Goal: Task Accomplishment & Management: Complete application form

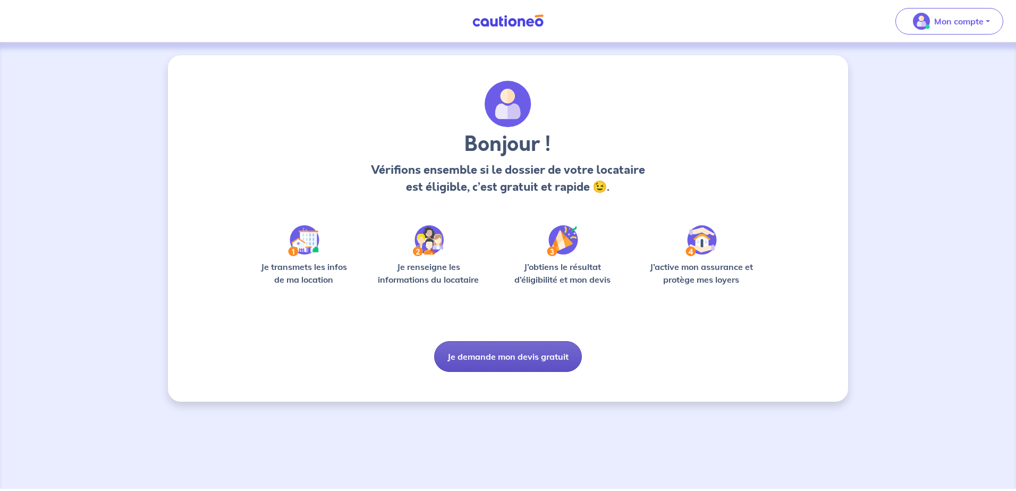
click at [474, 355] on button "Je demande mon devis gratuit" at bounding box center [508, 356] width 148 height 31
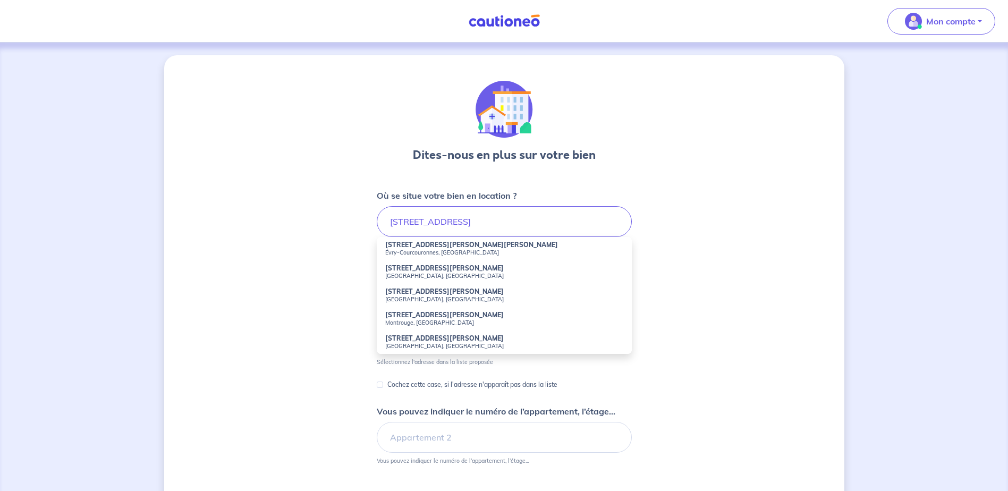
click at [445, 248] on strong "[STREET_ADDRESS][PERSON_NAME][PERSON_NAME]" at bounding box center [471, 245] width 173 height 8
type input "[STREET_ADDRESS][PERSON_NAME][PERSON_NAME]"
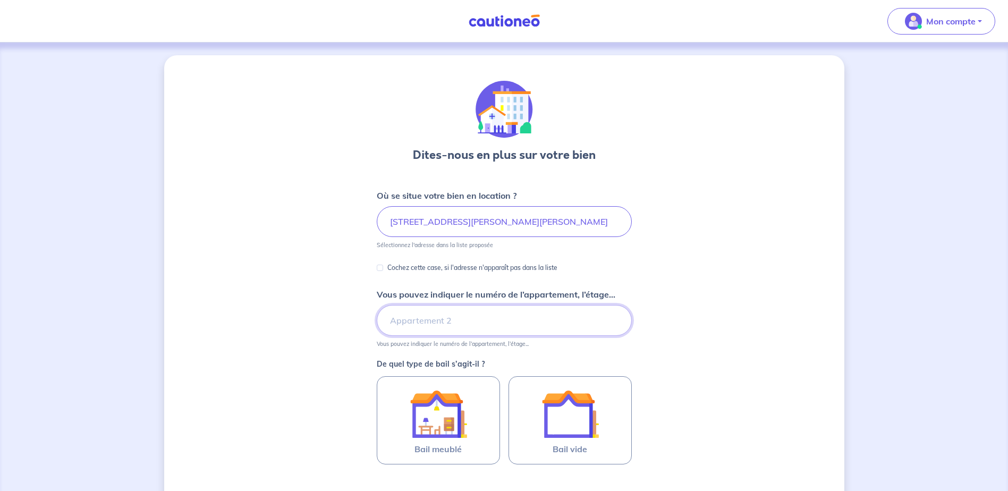
click at [448, 320] on input "Vous pouvez indiquer le numéro de l’appartement, l’étage..." at bounding box center [504, 320] width 255 height 31
click at [390, 320] on input "appartement 109" at bounding box center [504, 320] width 255 height 31
type input "4eme étage appartement 109"
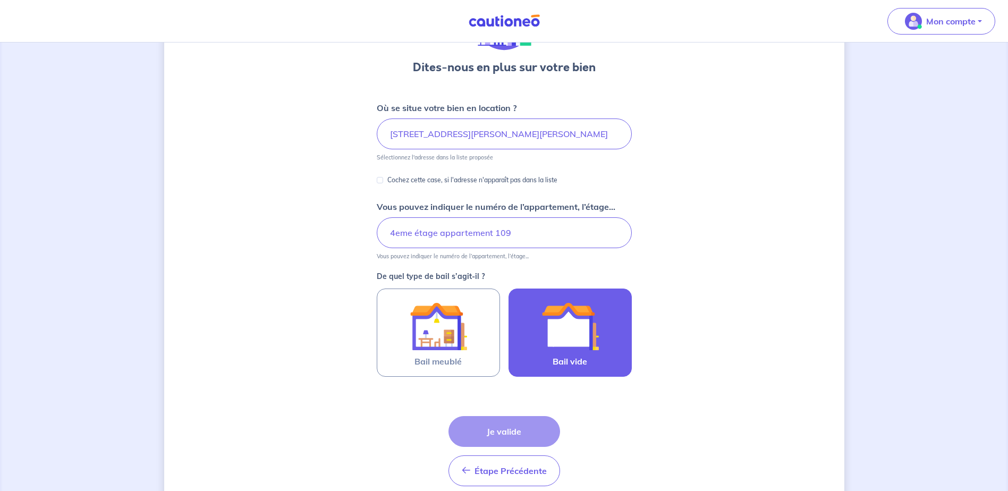
scroll to position [106, 0]
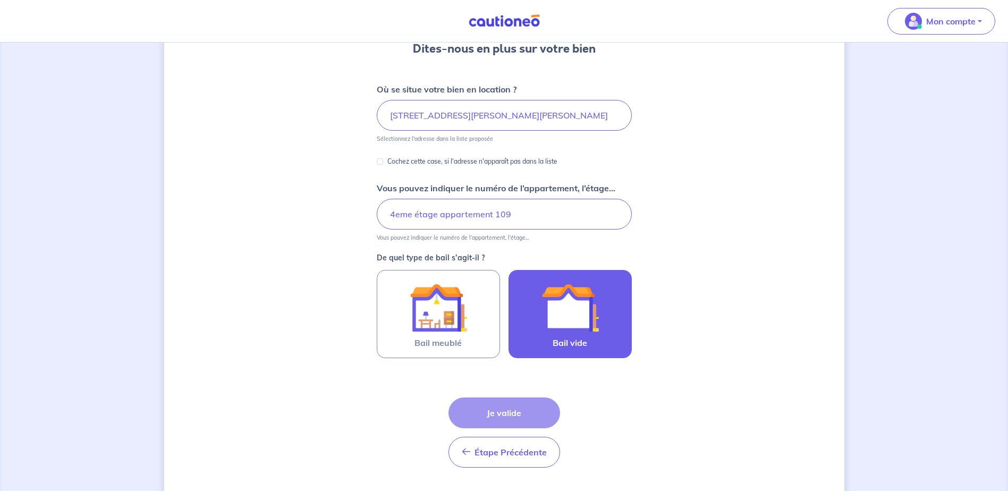
click at [576, 324] on img at bounding box center [569, 307] width 57 height 57
click at [0, 0] on input "Bail vide" at bounding box center [0, 0] width 0 height 0
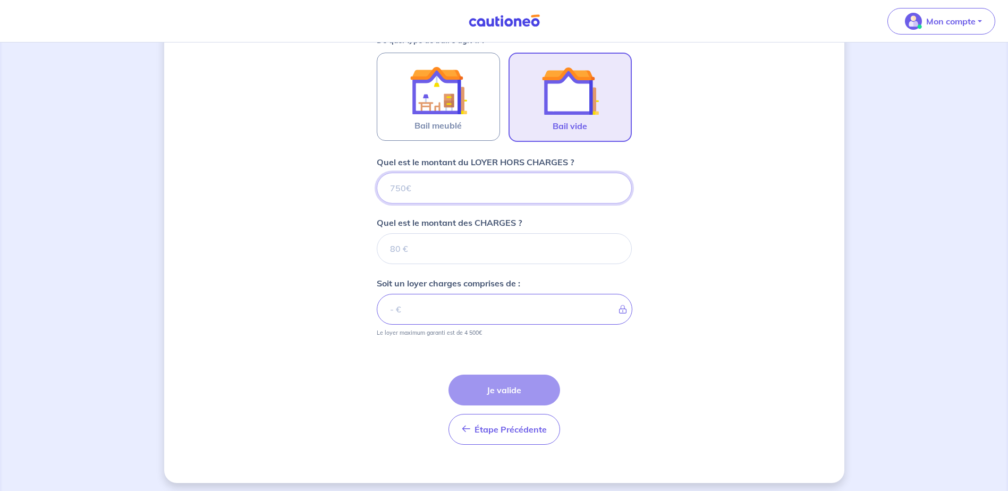
scroll to position [328, 0]
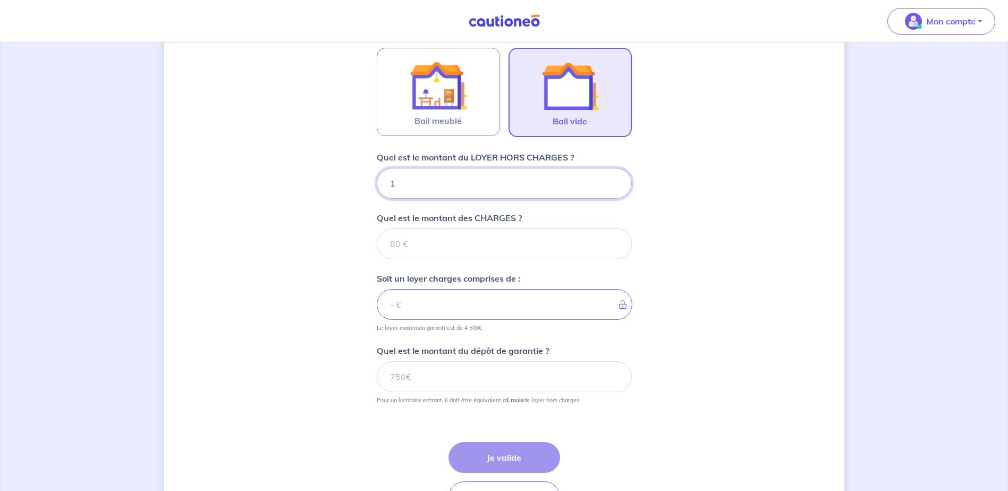
type input "13"
type input "134"
type input "1340"
click at [460, 243] on input "Quel est le montant des CHARGES ?" at bounding box center [504, 243] width 255 height 31
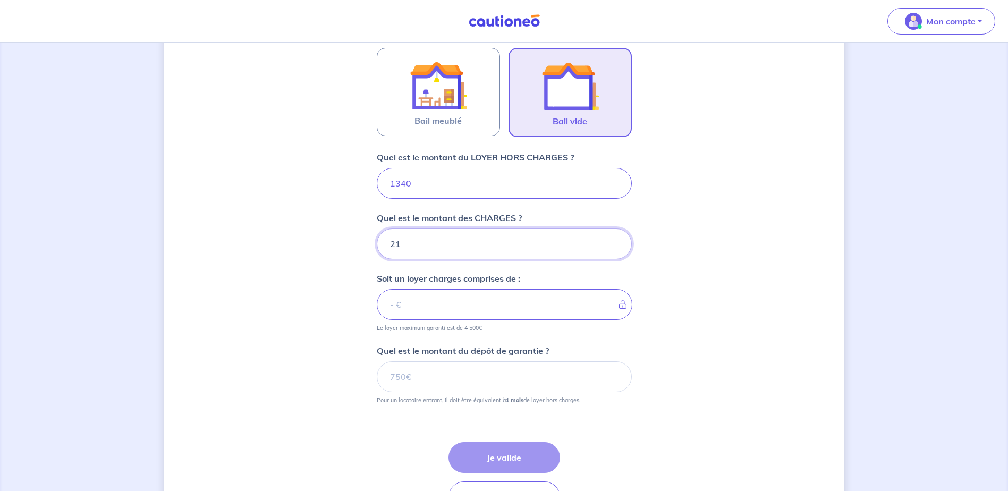
type input "210"
type input "1550"
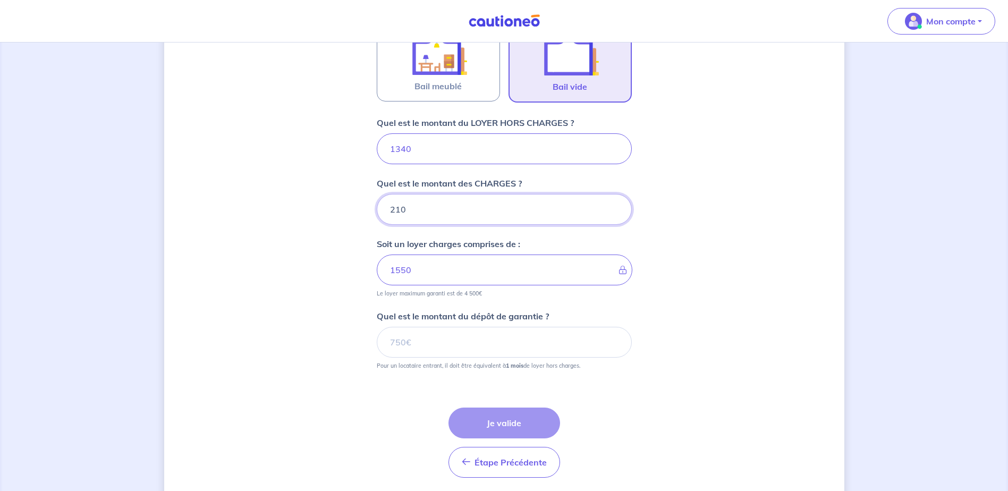
scroll to position [381, 0]
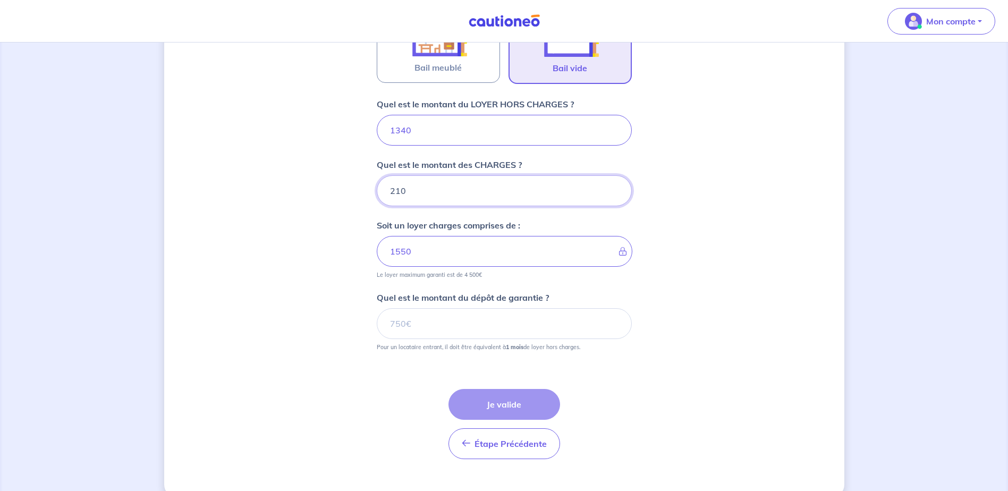
type input "210"
click at [458, 317] on input "Quel est le montant du dépôt de garantie ?" at bounding box center [504, 323] width 255 height 31
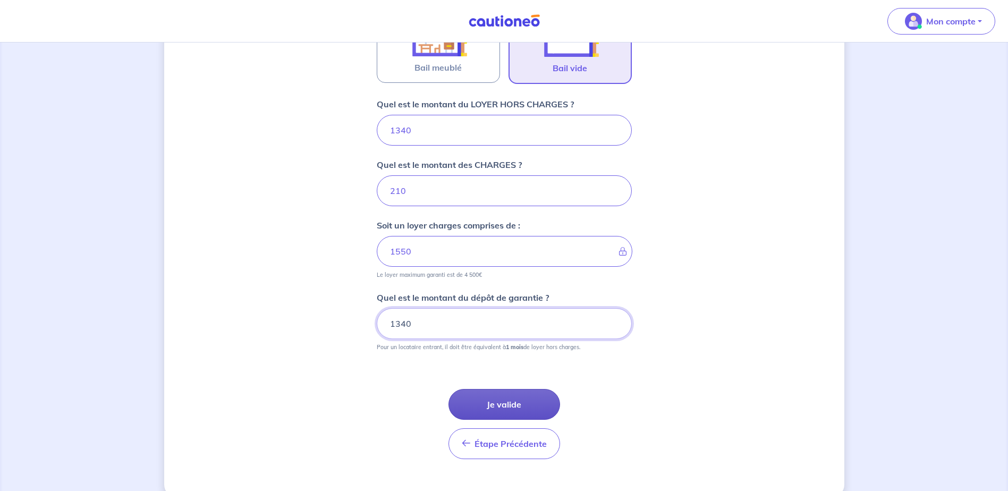
type input "1340"
click at [535, 407] on button "Je valide" at bounding box center [504, 404] width 112 height 31
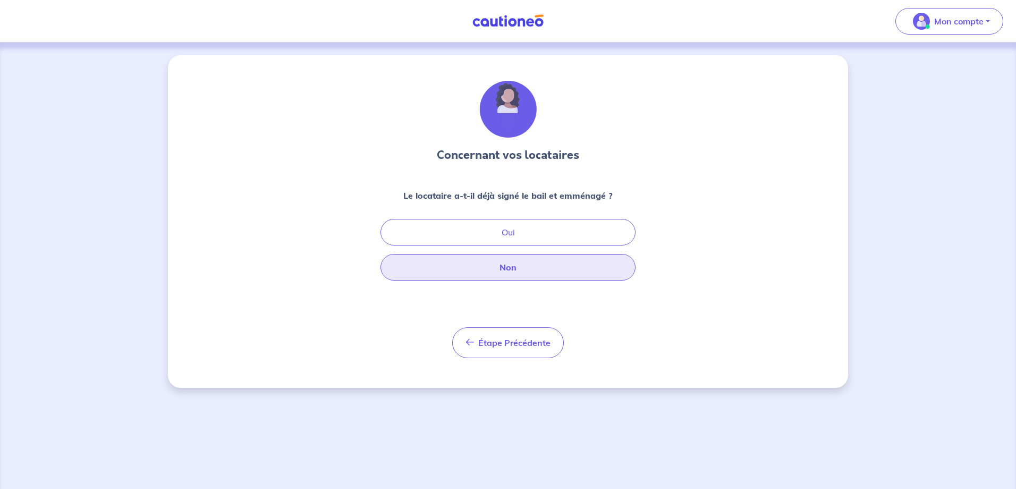
click at [535, 267] on button "Non" at bounding box center [507, 267] width 255 height 27
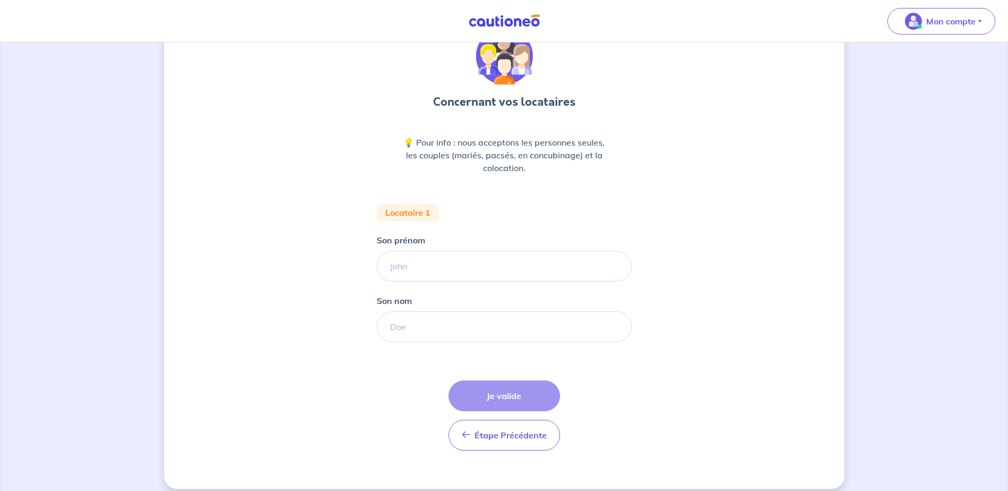
scroll to position [64, 0]
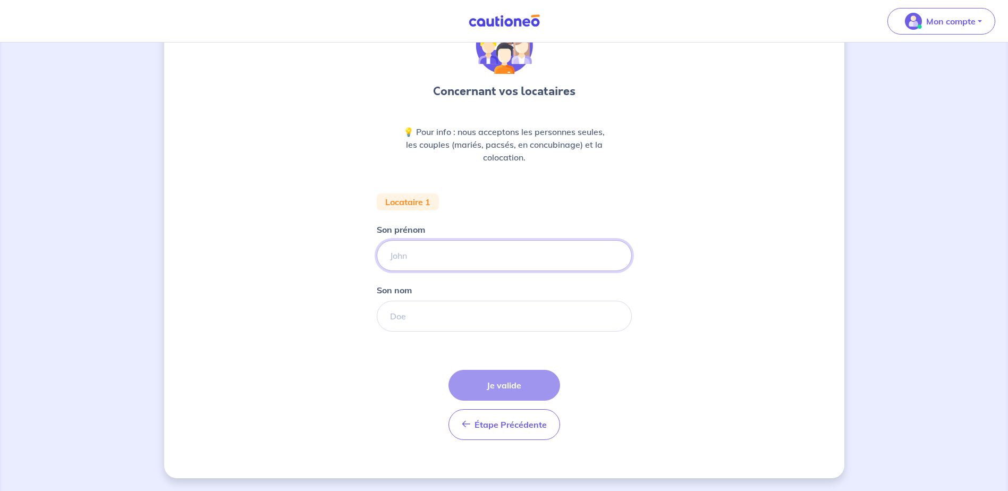
click at [467, 241] on input "Son prénom" at bounding box center [504, 255] width 255 height 31
click at [547, 192] on div "Concernant vos locataires 💡 Pour info : nous acceptons les personnes seules, le…" at bounding box center [504, 232] width 255 height 431
click at [393, 251] on input "Son prénom" at bounding box center [504, 255] width 255 height 31
paste input "Kanapathippillai"
type input "Kanapathippillai"
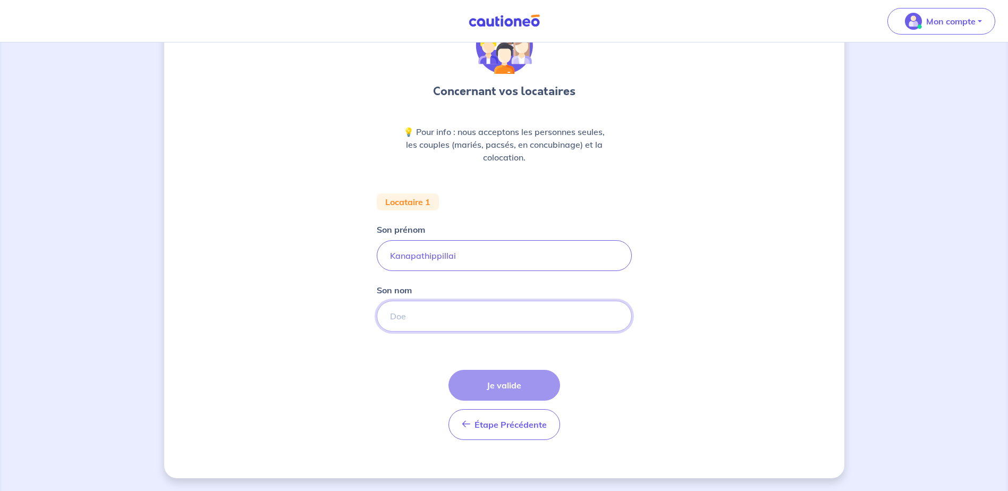
click at [415, 316] on input "Son nom" at bounding box center [504, 316] width 255 height 31
paste input "UTHAYAKUMARAN"
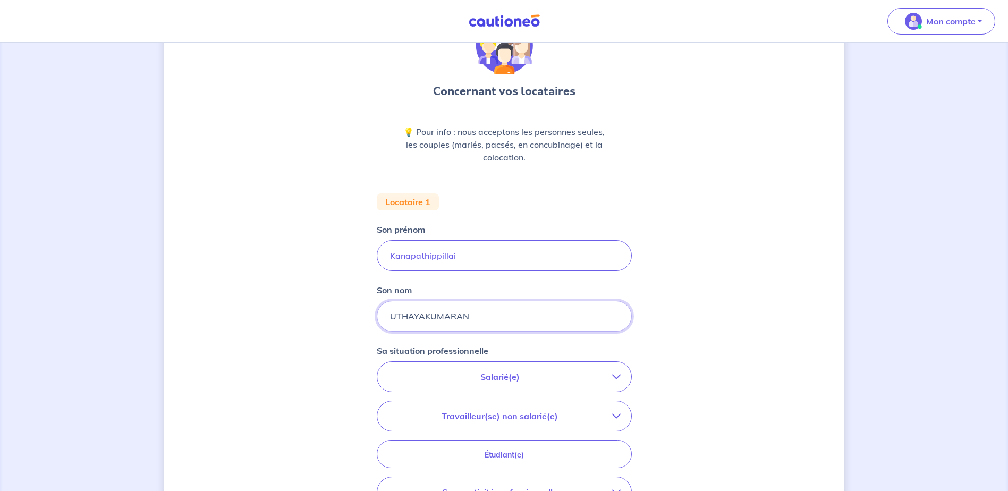
type input "UTHAYAKUMARAN"
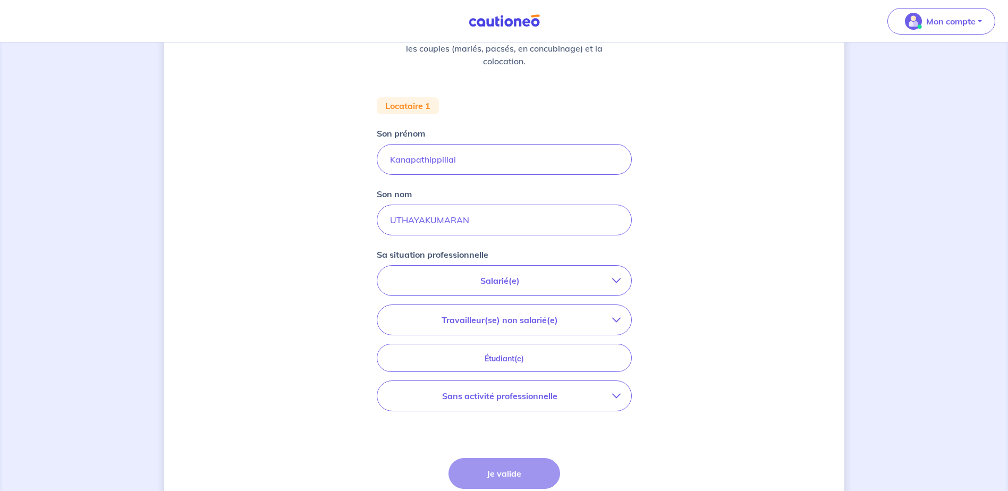
scroll to position [170, 0]
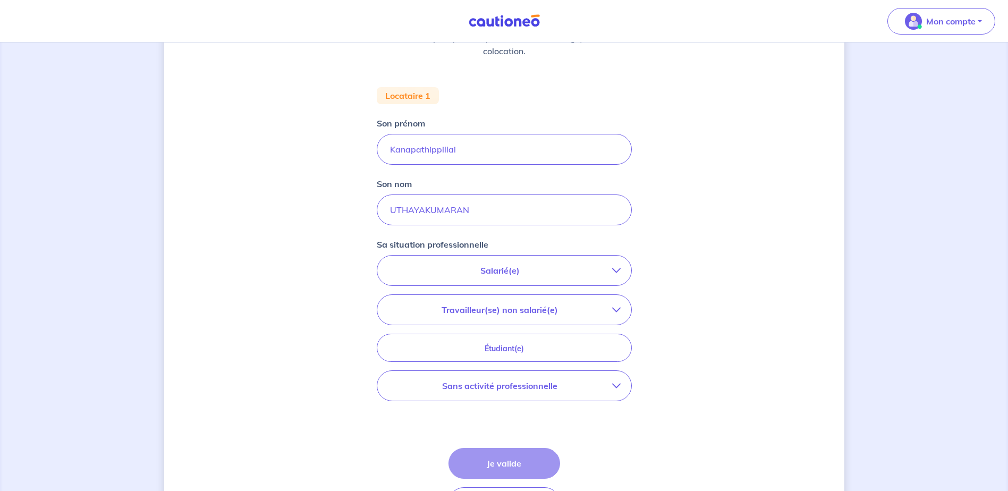
click at [512, 269] on p "Salarié(e)" at bounding box center [500, 270] width 224 height 13
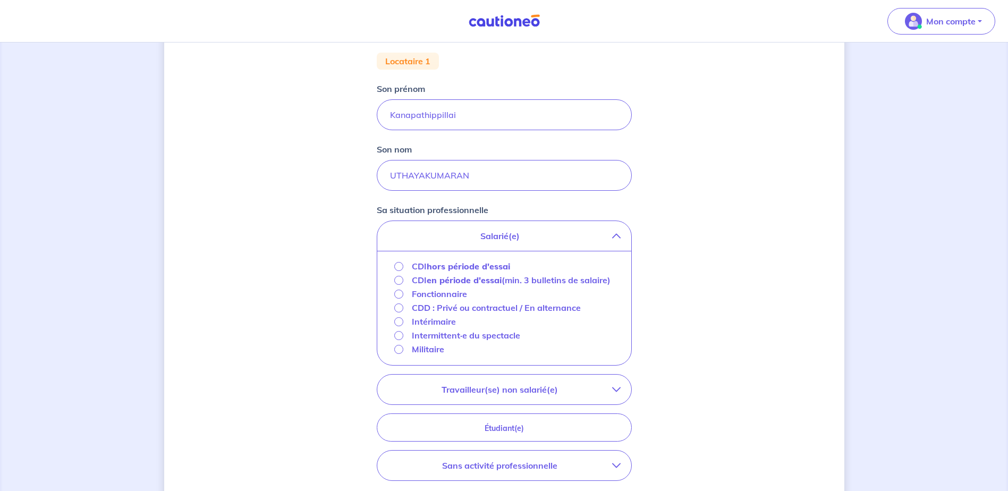
scroll to position [223, 0]
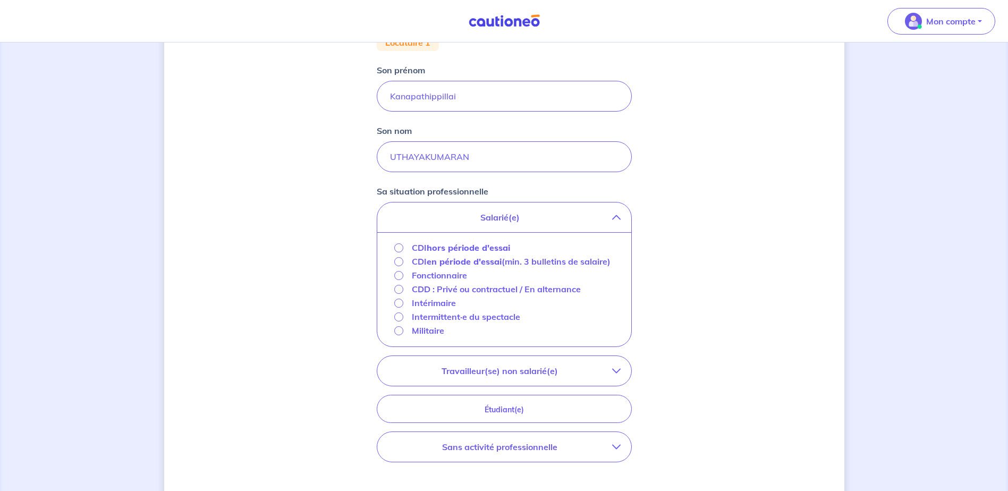
click at [427, 246] on p "CDI hors période d'essai" at bounding box center [461, 247] width 98 height 13
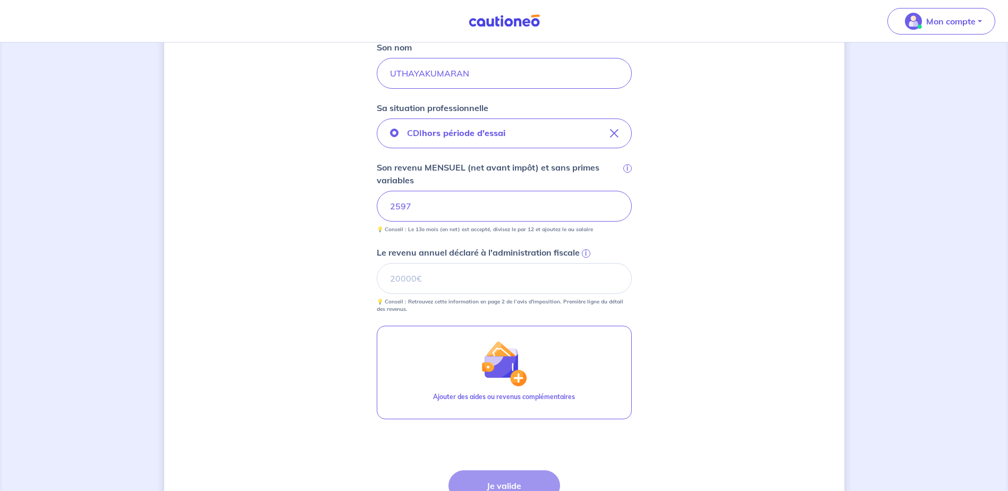
scroll to position [329, 0]
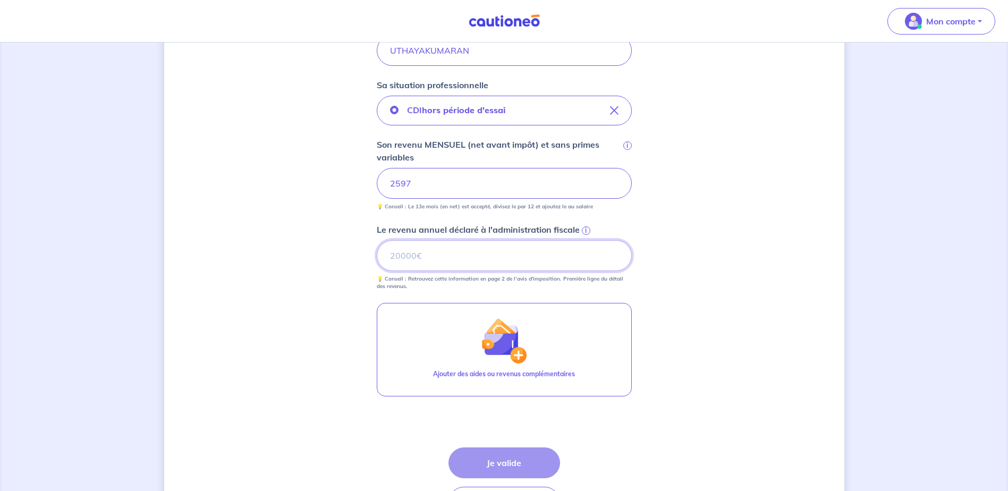
click at [469, 259] on input "Le revenu annuel déclaré à l'administration fiscale i" at bounding box center [504, 255] width 255 height 31
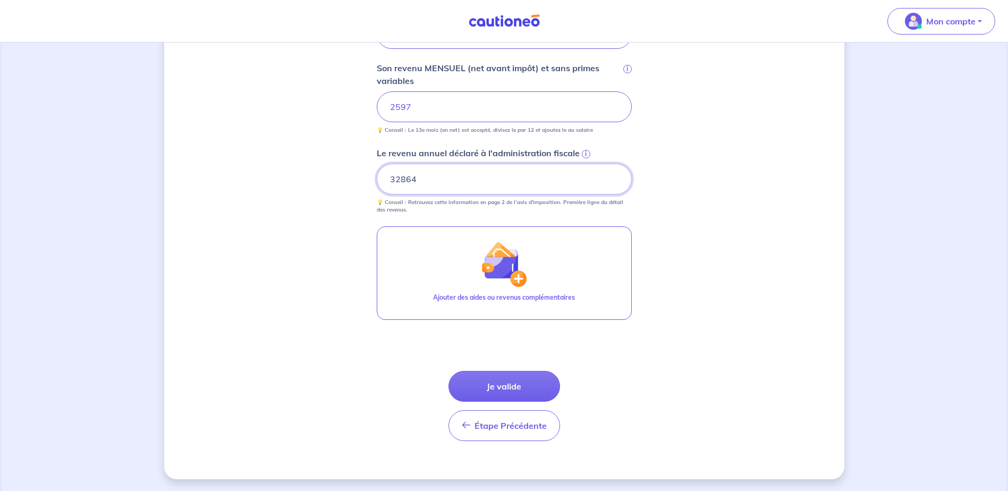
scroll to position [407, 0]
type input "32864"
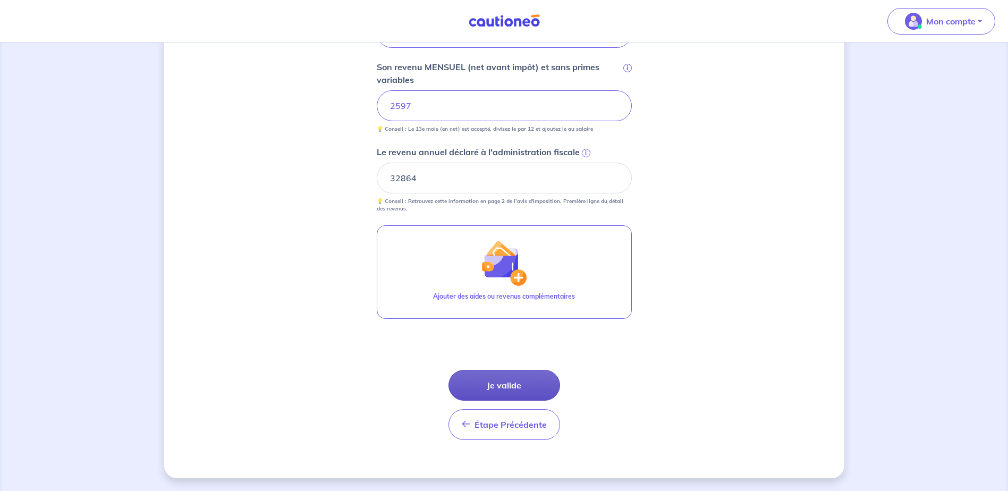
click at [507, 383] on button "Je valide" at bounding box center [504, 385] width 112 height 31
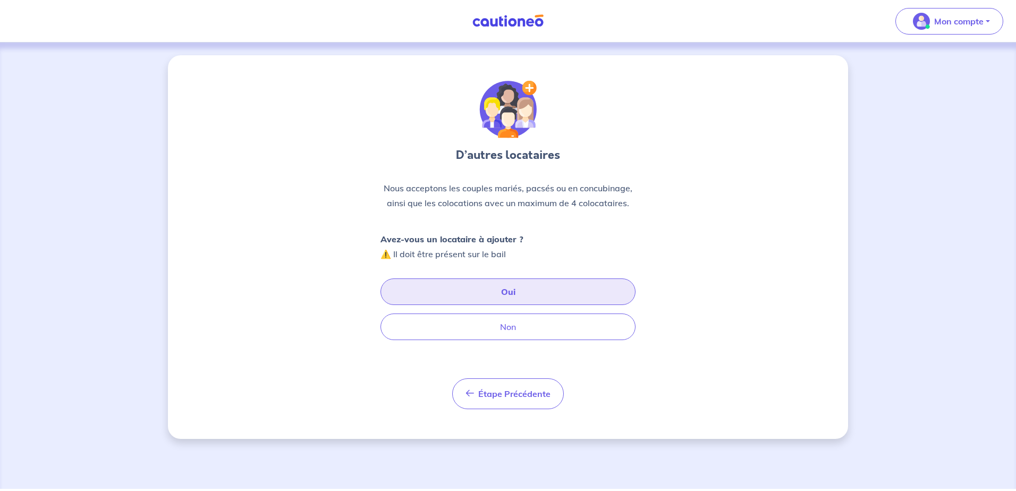
click at [501, 290] on button "Oui" at bounding box center [507, 291] width 255 height 27
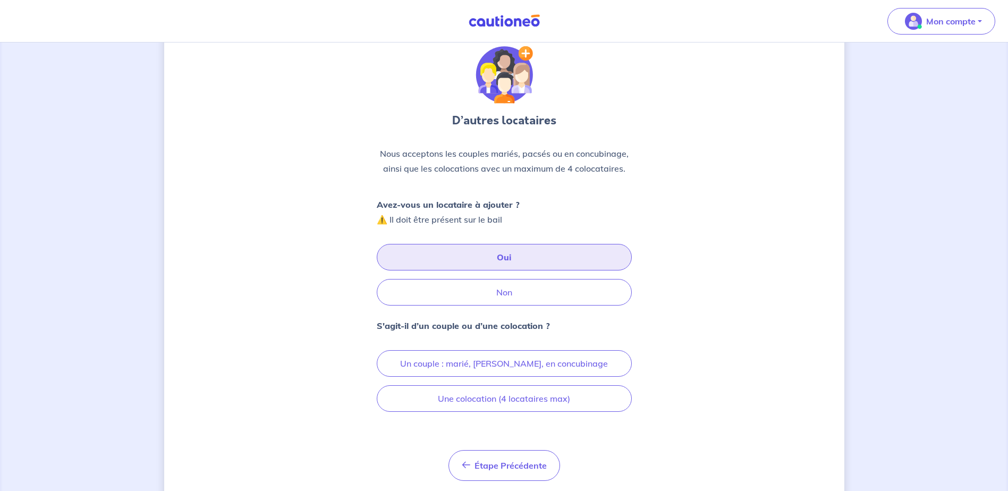
scroll to position [67, 0]
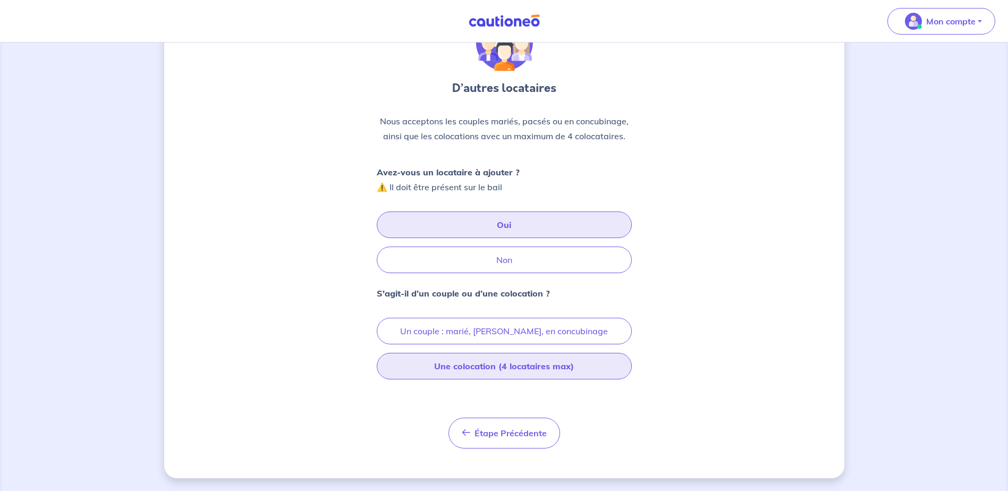
click at [485, 367] on button "Une colocation (4 locataires max)" at bounding box center [504, 366] width 255 height 27
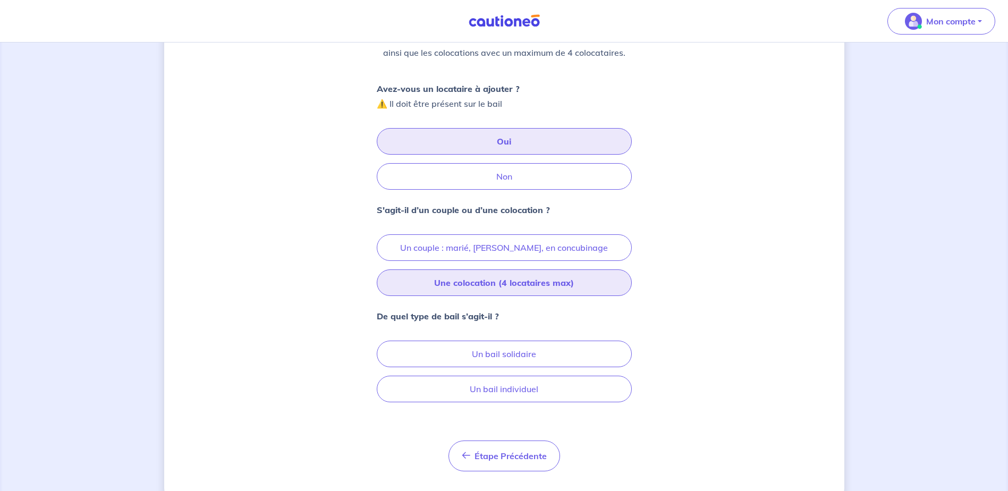
scroll to position [173, 0]
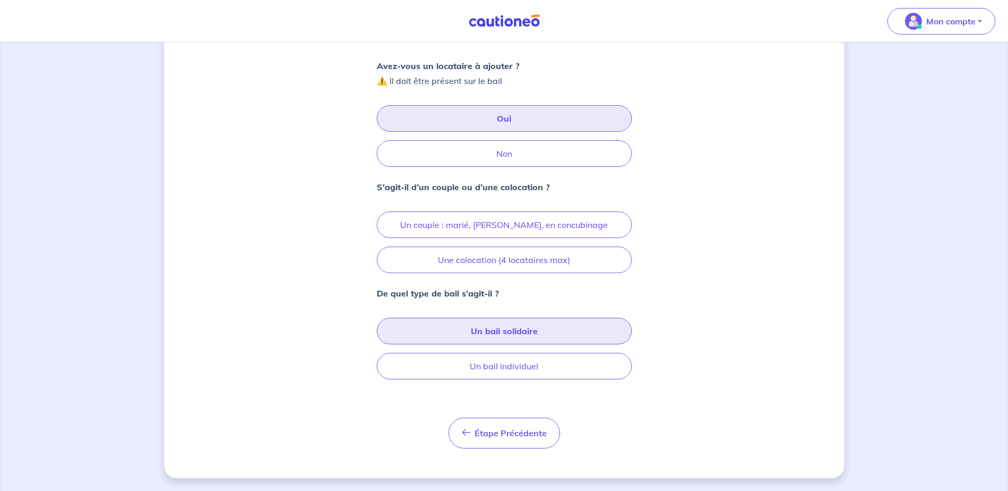
click at [512, 331] on button "Un bail solidaire" at bounding box center [504, 331] width 255 height 27
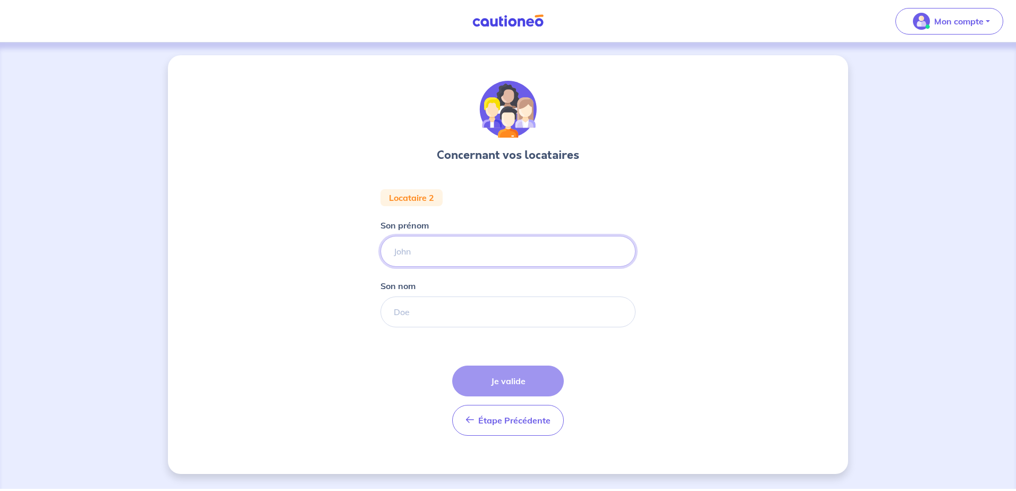
click at [434, 251] on input "Son prénom" at bounding box center [507, 251] width 255 height 31
paste input "UTHAYAKUMARAN"
type input "UTHAYAKUMARAN"
click at [433, 311] on input "Son nom" at bounding box center [507, 311] width 255 height 31
paste input "UTHAYAKUMARAN"
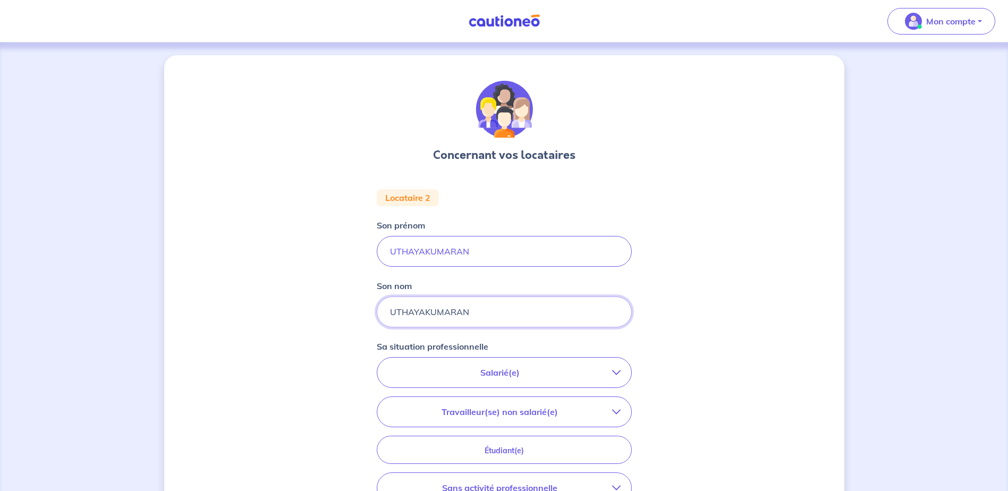
type input "UTHAYAKUMARAN"
drag, startPoint x: 462, startPoint y: 248, endPoint x: 357, endPoint y: 236, distance: 105.9
click at [357, 236] on div "Concernant vos locataires Locataire 2 Son prénom [PERSON_NAME] nom UTHAYAKUMARA…" at bounding box center [504, 356] width 680 height 603
paste input "Kavithasan"
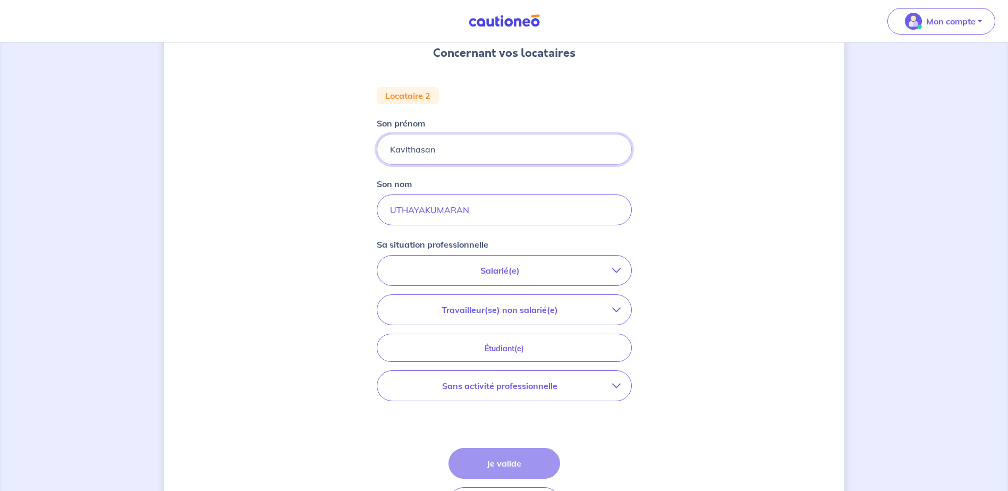
scroll to position [106, 0]
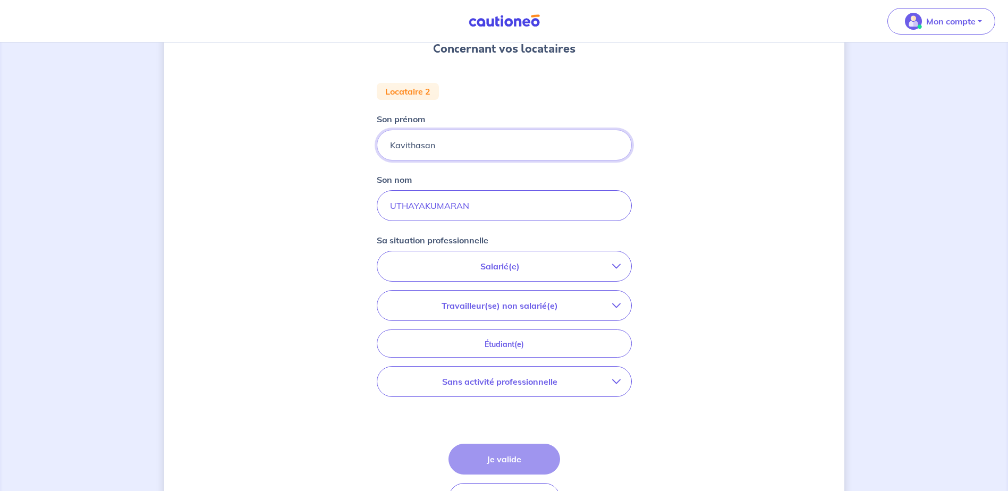
type input "Kavithasan"
click at [463, 264] on p "Salarié(e)" at bounding box center [500, 266] width 224 height 13
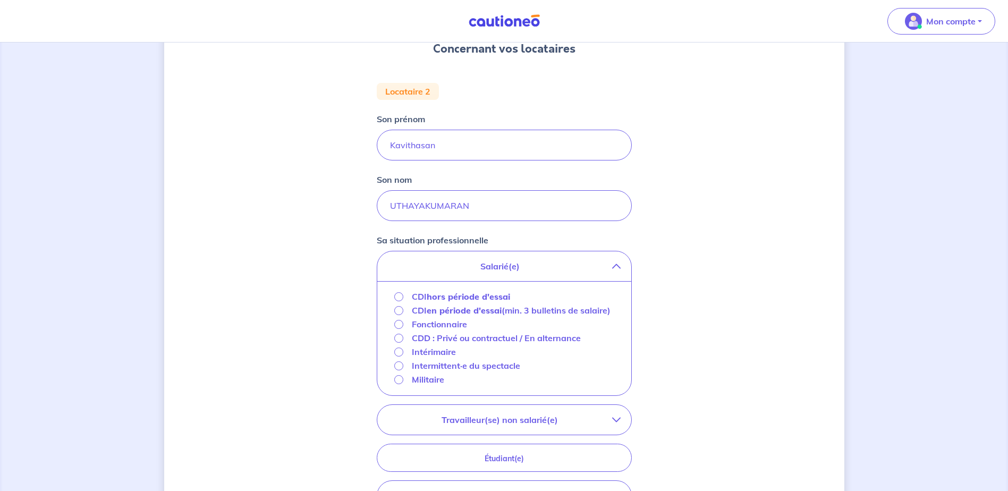
click at [420, 294] on p "CDI hors période d'essai" at bounding box center [461, 296] width 98 height 13
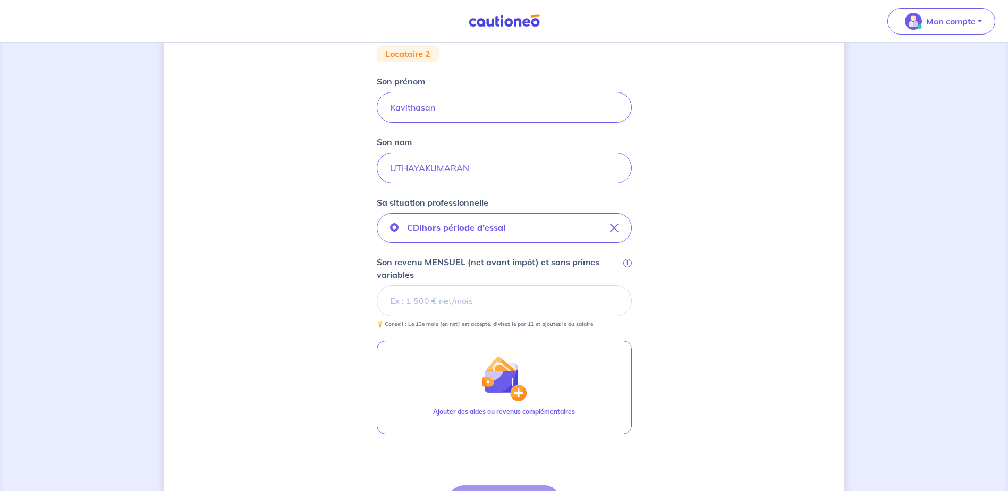
scroll to position [159, 0]
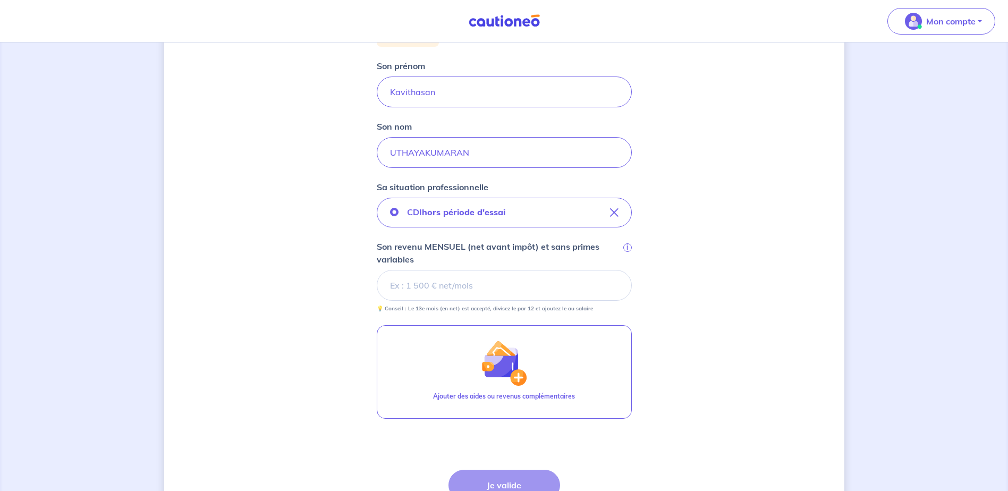
click at [416, 288] on input "Son revenu MENSUEL (net avant impôt) et sans primes variables i" at bounding box center [504, 285] width 255 height 31
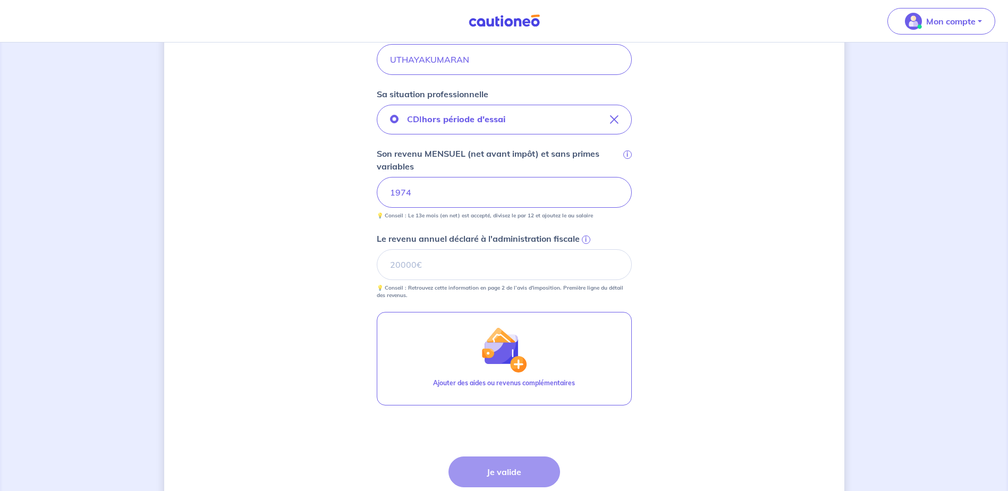
scroll to position [266, 0]
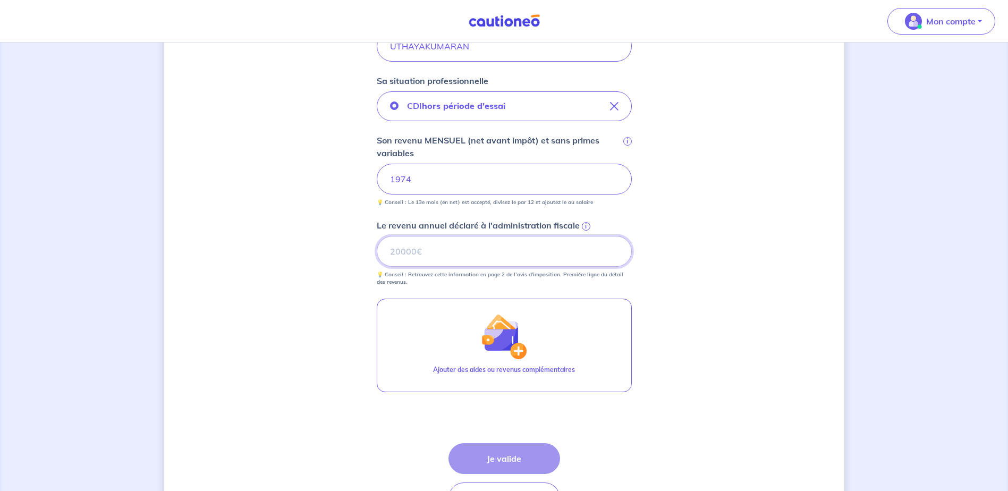
click at [451, 251] on input "Le revenu annuel déclaré à l'administration fiscale i" at bounding box center [504, 251] width 255 height 31
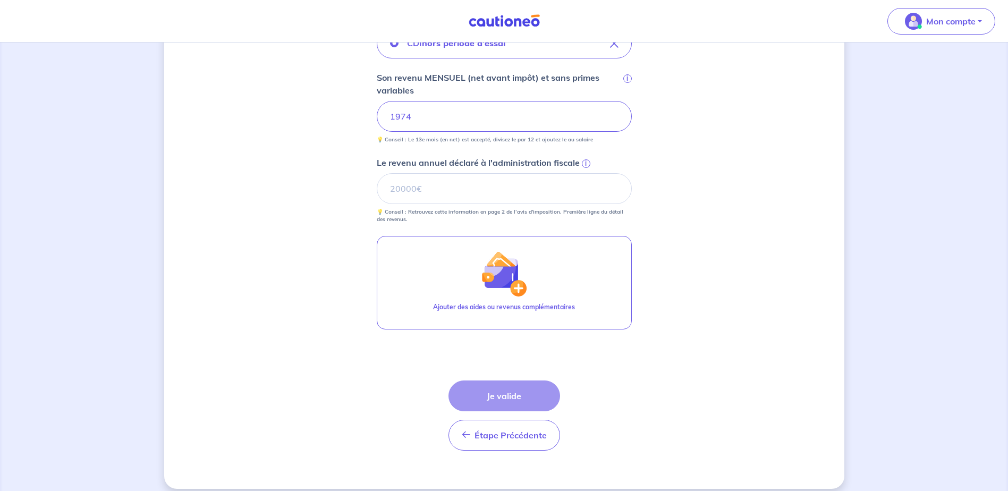
scroll to position [339, 0]
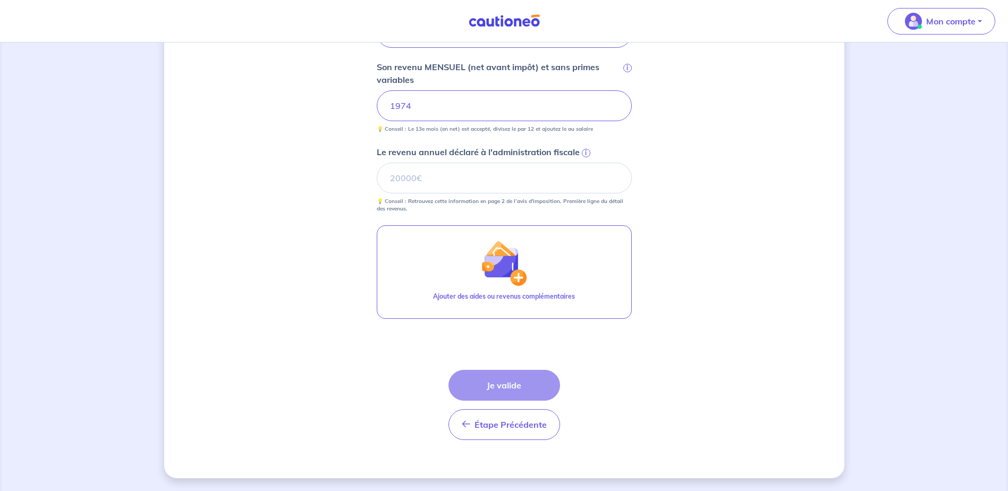
click at [513, 385] on div "Étape Précédente Précédent Je valide Je valide" at bounding box center [504, 405] width 112 height 70
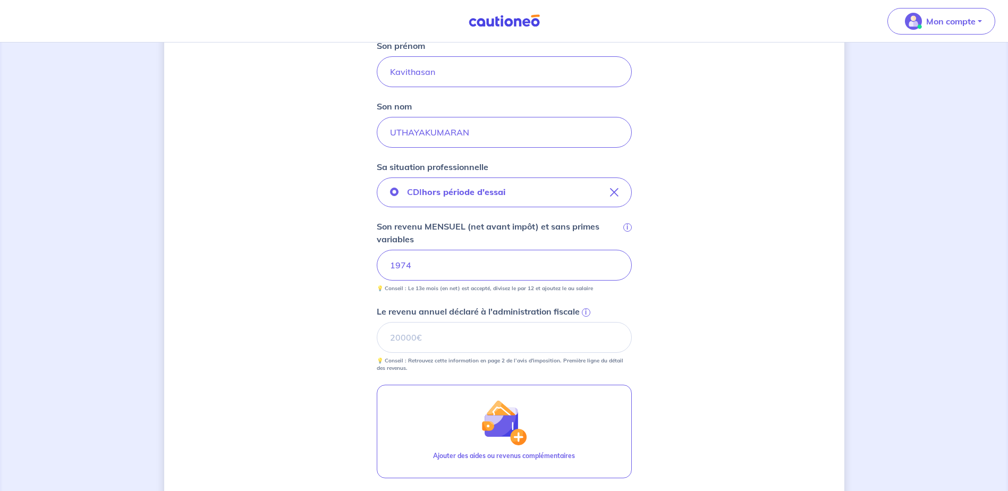
scroll to position [233, 0]
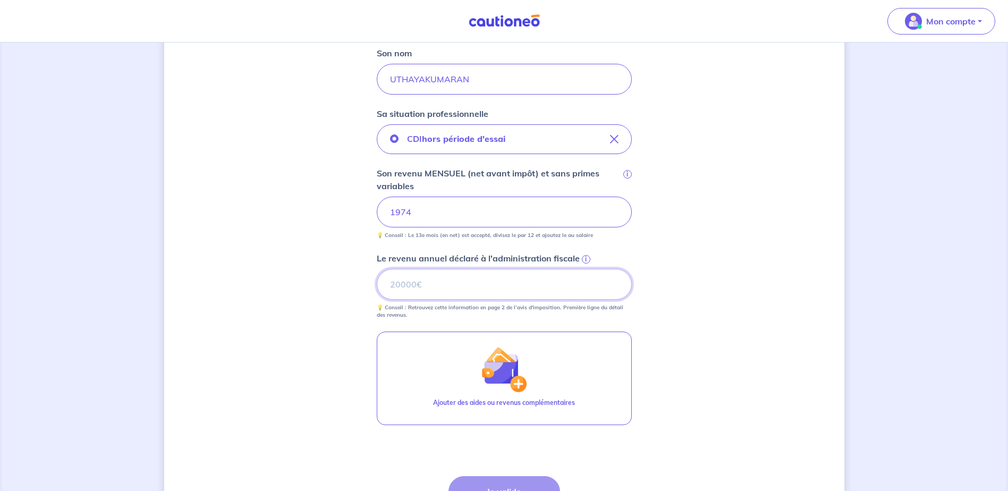
click at [504, 287] on input "Le revenu annuel déclaré à l'administration fiscale i" at bounding box center [504, 284] width 255 height 31
type input "24000"
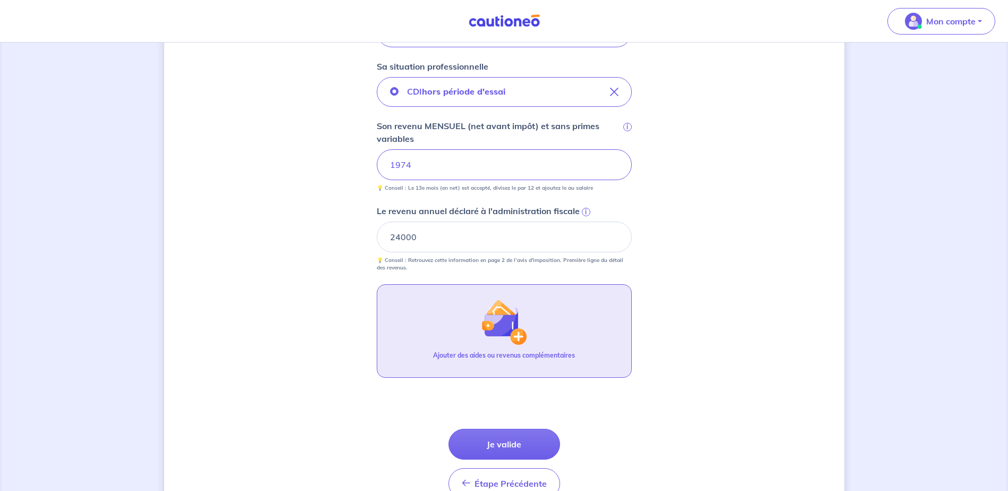
scroll to position [339, 0]
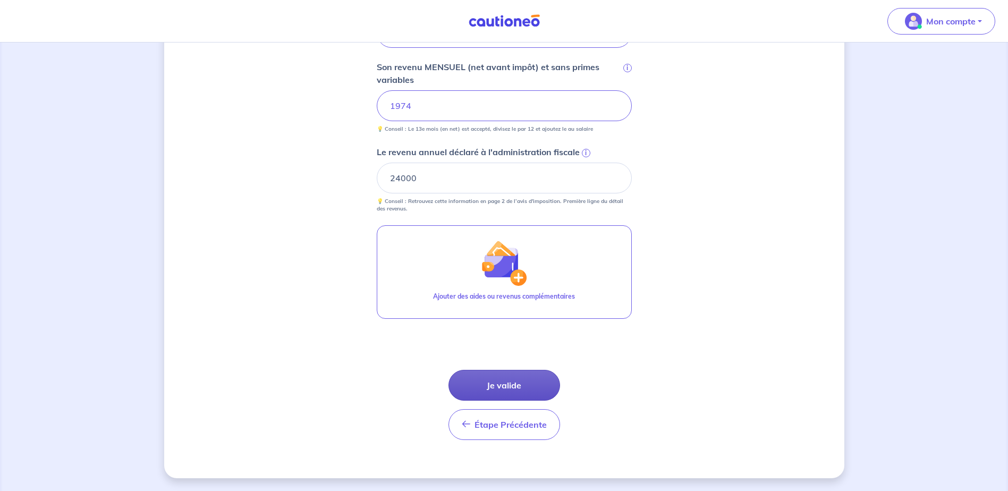
click at [518, 391] on button "Je valide" at bounding box center [504, 385] width 112 height 31
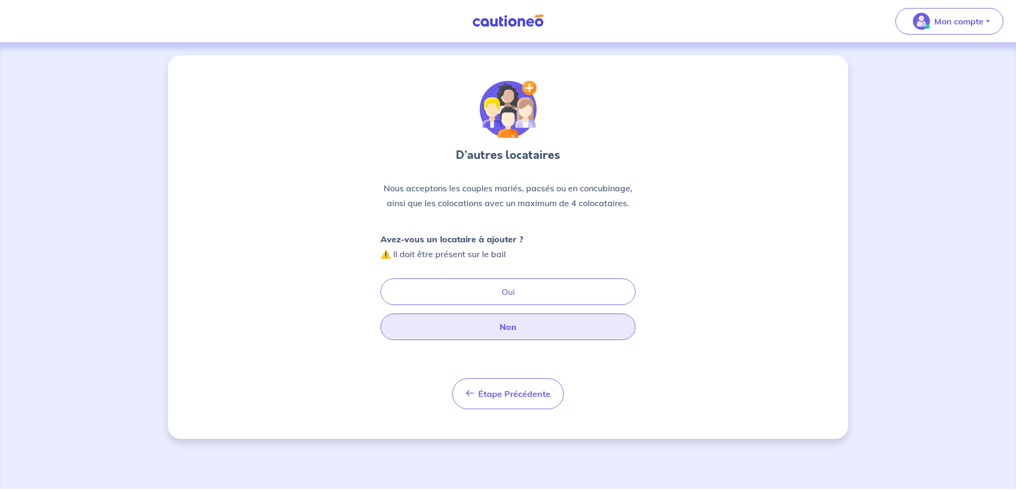
click at [523, 331] on button "Non" at bounding box center [507, 326] width 255 height 27
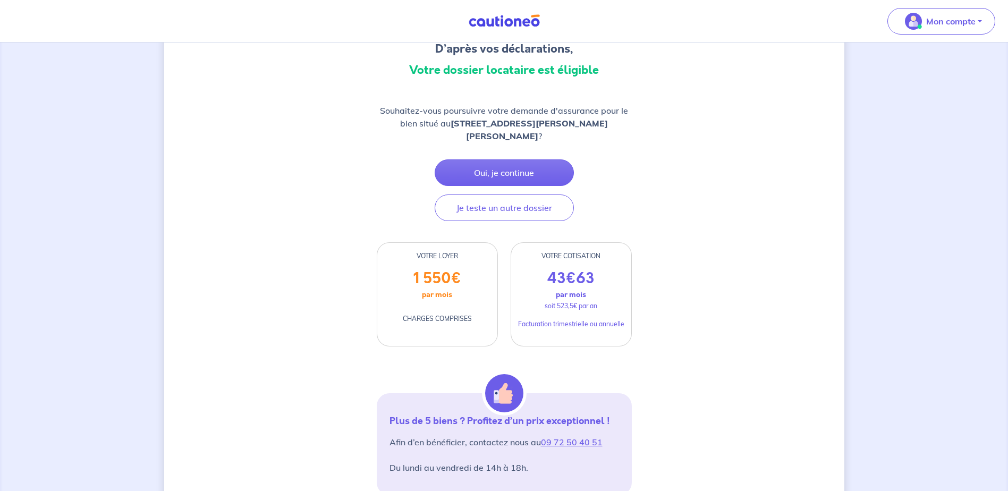
scroll to position [159, 0]
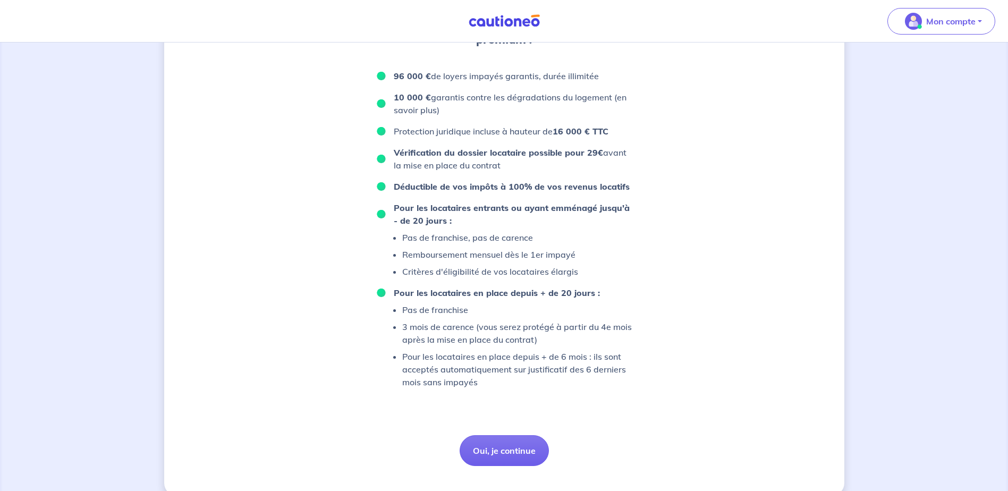
scroll to position [634, 0]
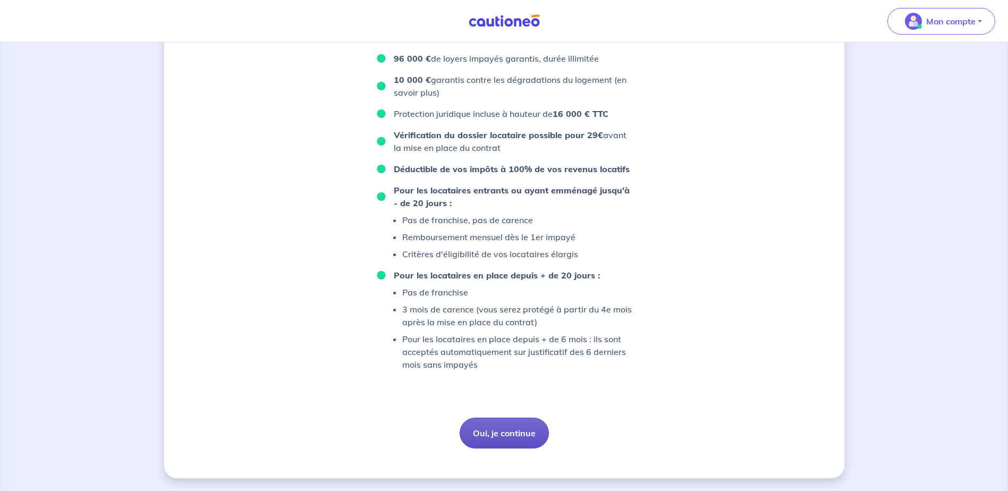
click at [504, 433] on button "Oui, je continue" at bounding box center [504, 433] width 89 height 31
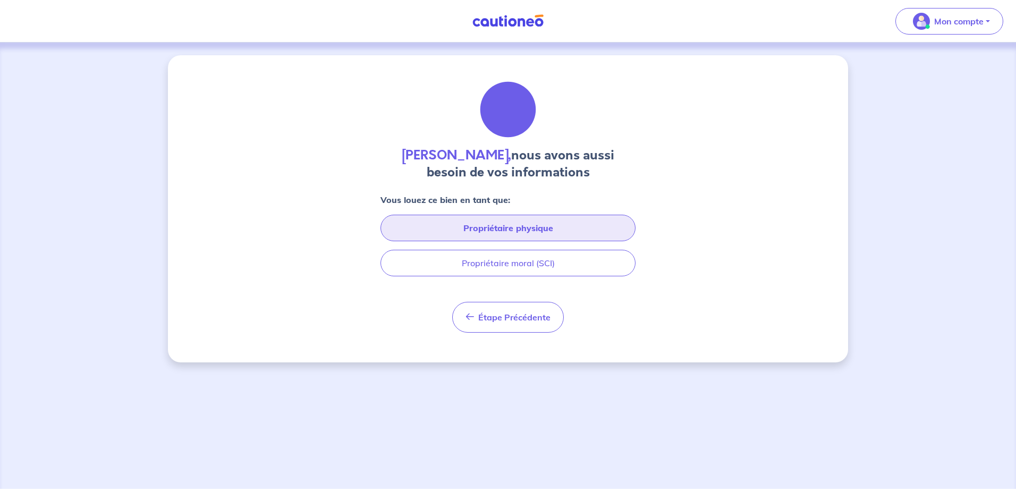
click at [525, 228] on button "Propriétaire physique" at bounding box center [507, 228] width 255 height 27
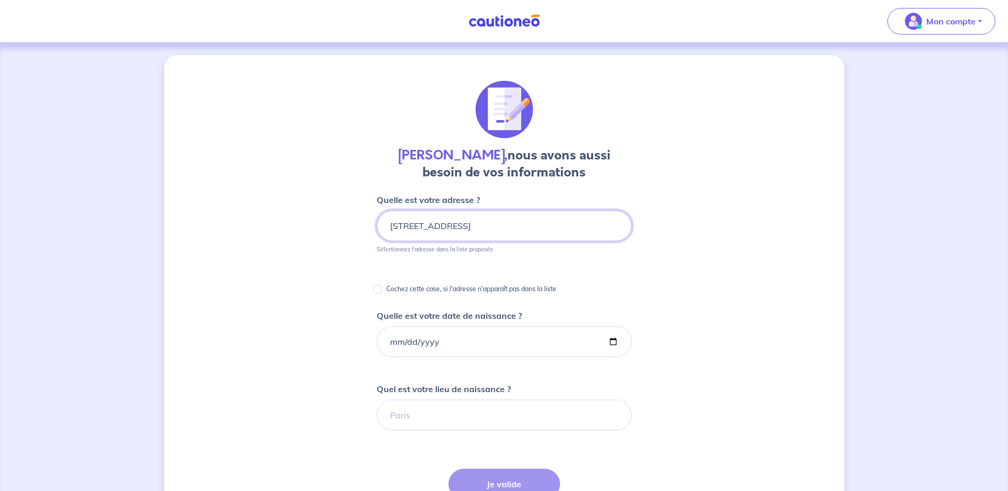
type input "[STREET_ADDRESS]"
click at [380, 288] on input "Cochez cette case, si l'adresse n'apparaît pas dans la liste" at bounding box center [377, 289] width 8 height 8
checkbox input "true"
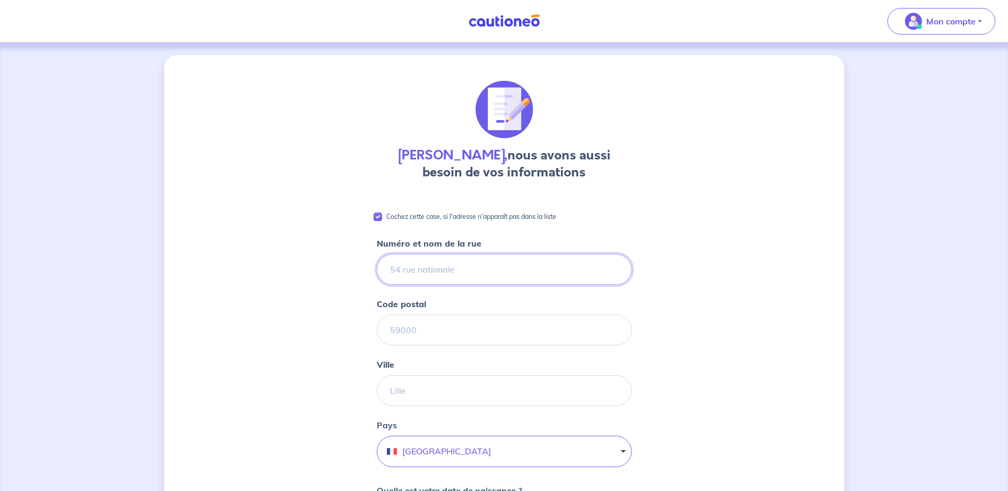
click at [450, 265] on input "Numéro et nom de la rue" at bounding box center [504, 269] width 255 height 31
type input "[STREET_ADDRESS]"
type input "97412"
type input "BRAS PANON"
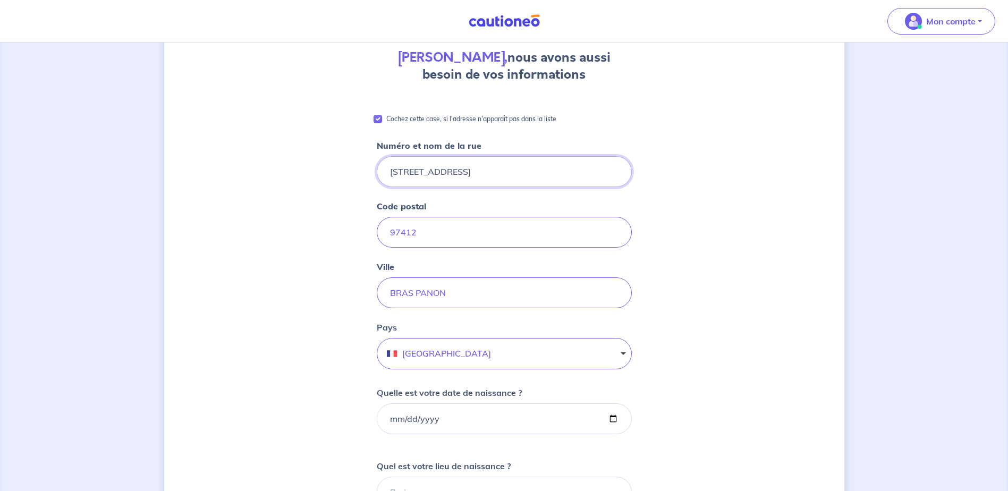
scroll to position [106, 0]
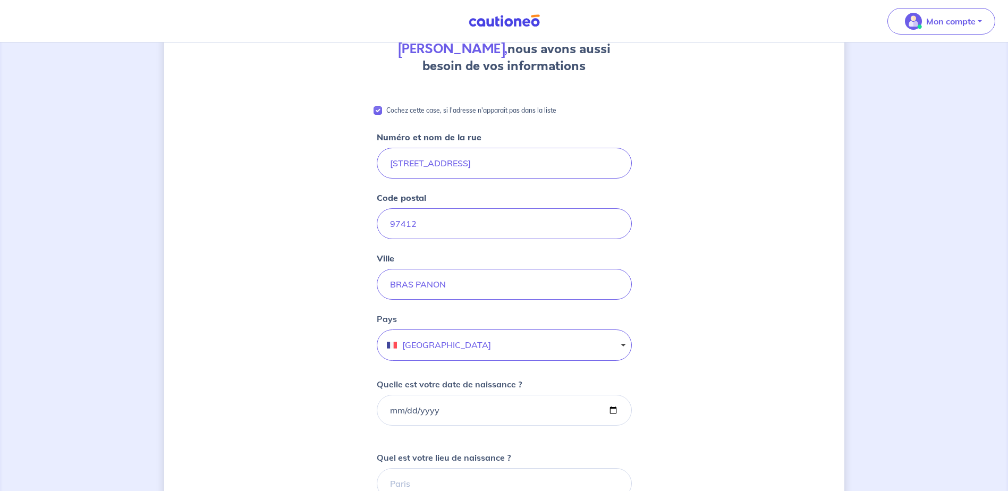
click at [441, 337] on button "[GEOGRAPHIC_DATA]" at bounding box center [504, 344] width 255 height 31
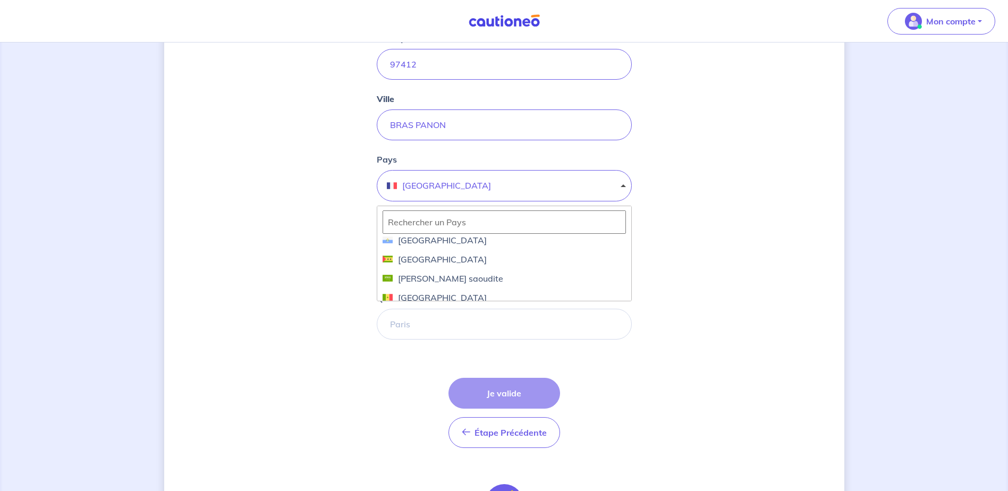
scroll to position [3347, 0]
click at [453, 184] on button "[GEOGRAPHIC_DATA]" at bounding box center [504, 185] width 255 height 31
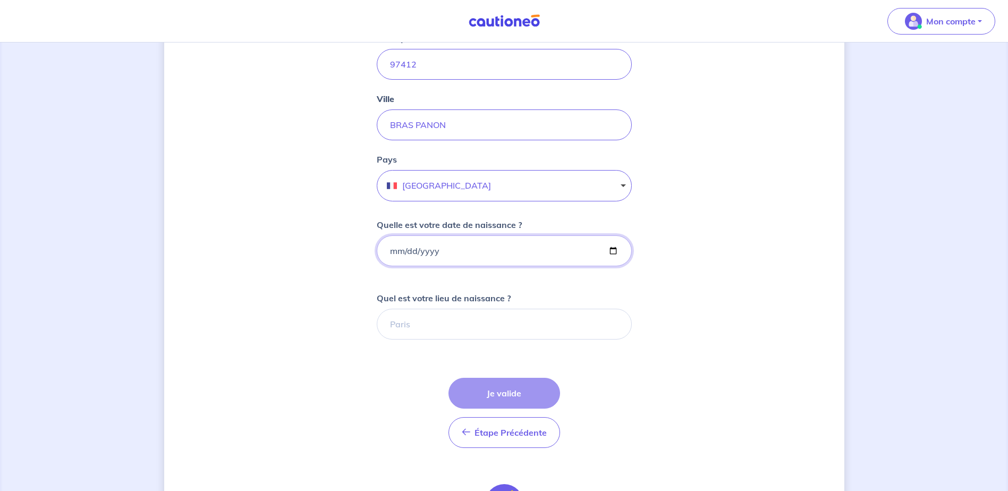
click at [391, 250] on input "Quelle est votre date de naissance ?" at bounding box center [504, 250] width 255 height 31
type input "[DATE]"
click at [438, 319] on input "Quel est votre lieu de naissance ?" at bounding box center [504, 324] width 255 height 31
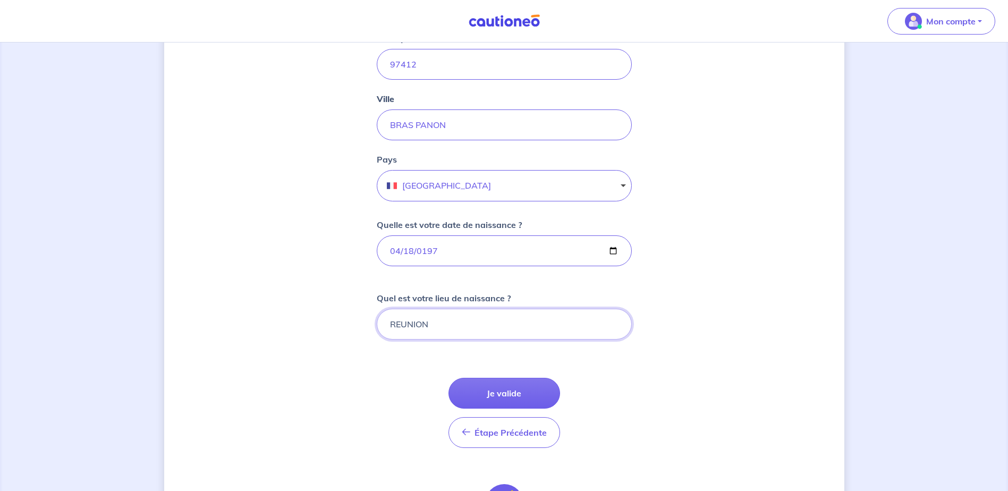
type input "REUNION"
click at [484, 184] on button "[GEOGRAPHIC_DATA]" at bounding box center [504, 185] width 255 height 31
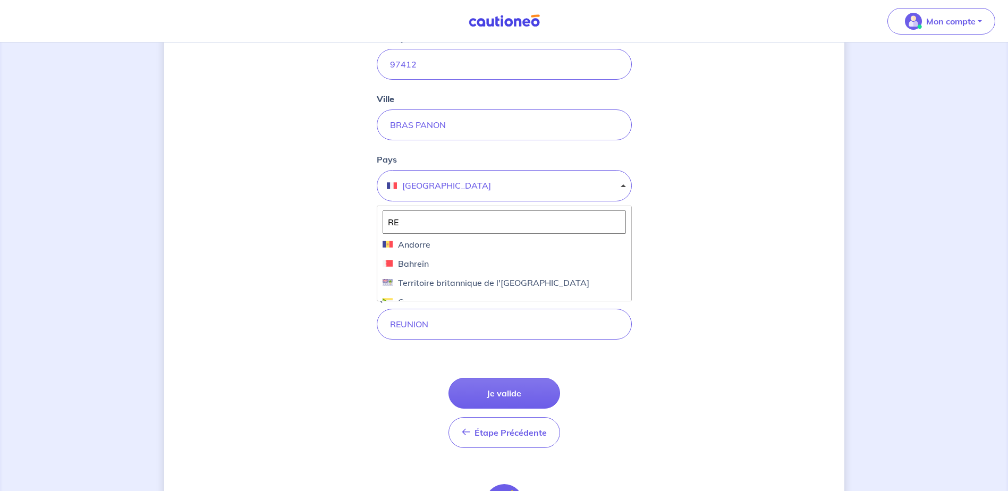
type input "R"
click at [409, 219] on input "LA" at bounding box center [503, 221] width 243 height 23
click at [412, 225] on input "LA" at bounding box center [503, 221] width 243 height 23
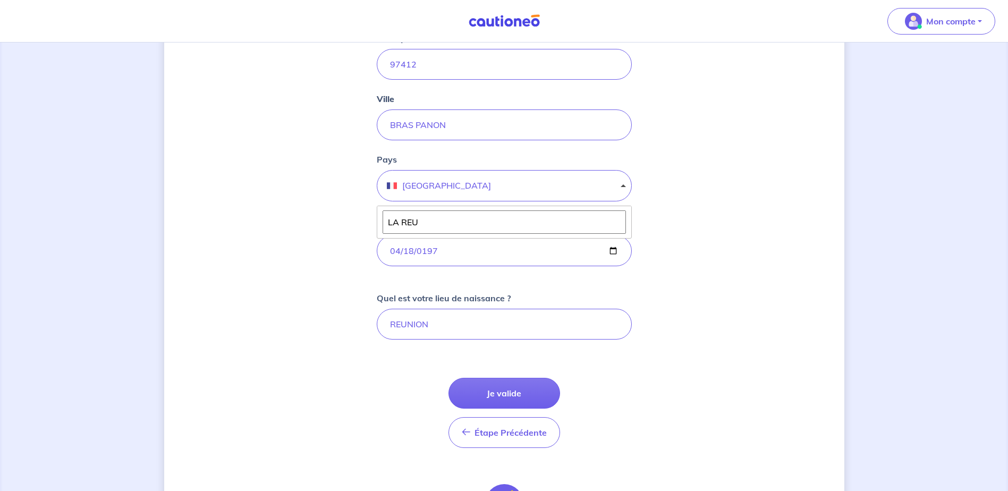
type input "[GEOGRAPHIC_DATA]"
click at [688, 286] on div "[PERSON_NAME], nous avons aussi besoin de vos informations Cochez cette case, s…" at bounding box center [504, 221] width 680 height 862
click at [512, 391] on button "Je valide" at bounding box center [504, 393] width 112 height 31
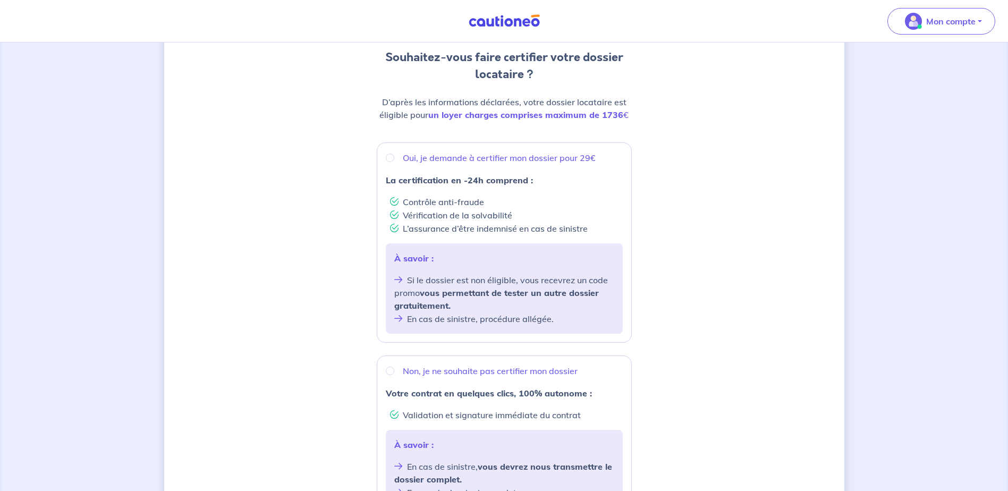
scroll to position [53, 0]
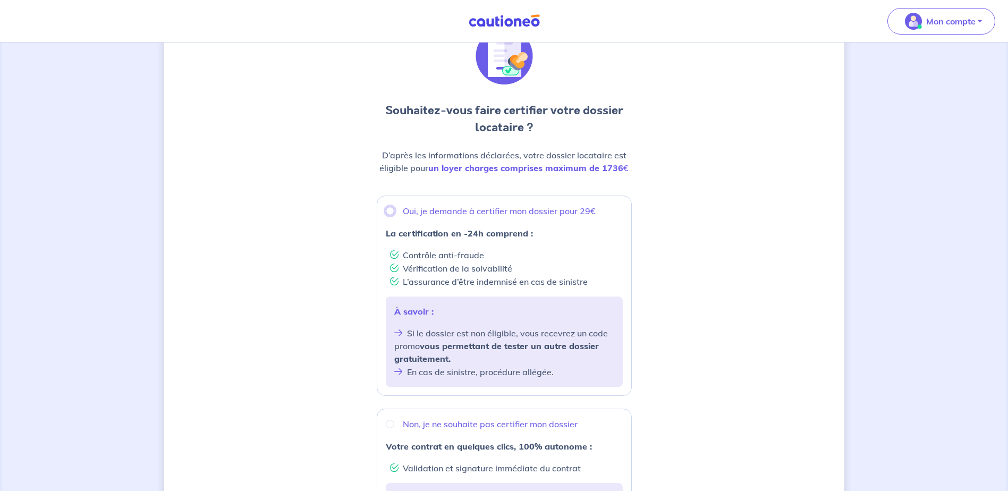
click at [387, 210] on input "Oui, je demande à certifier mon dossier pour 29€" at bounding box center [390, 211] width 8 height 8
radio input "true"
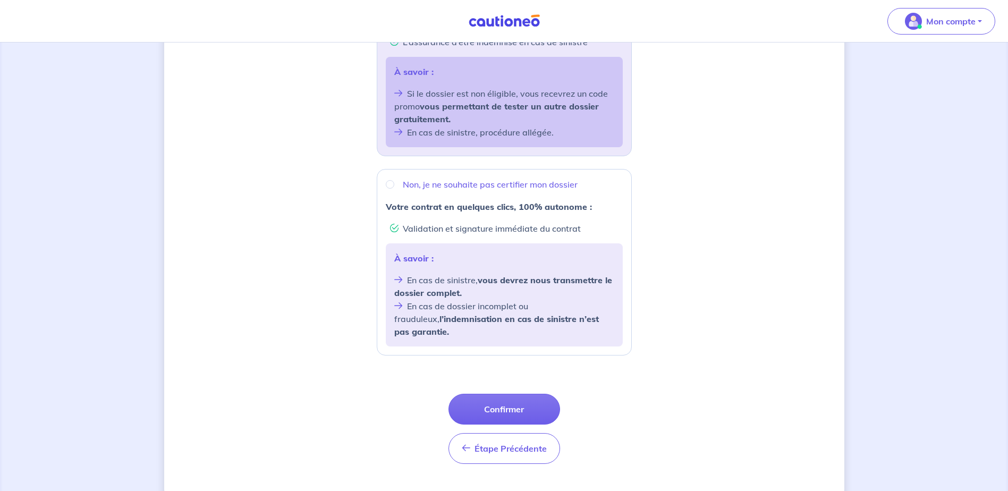
scroll to position [304, 0]
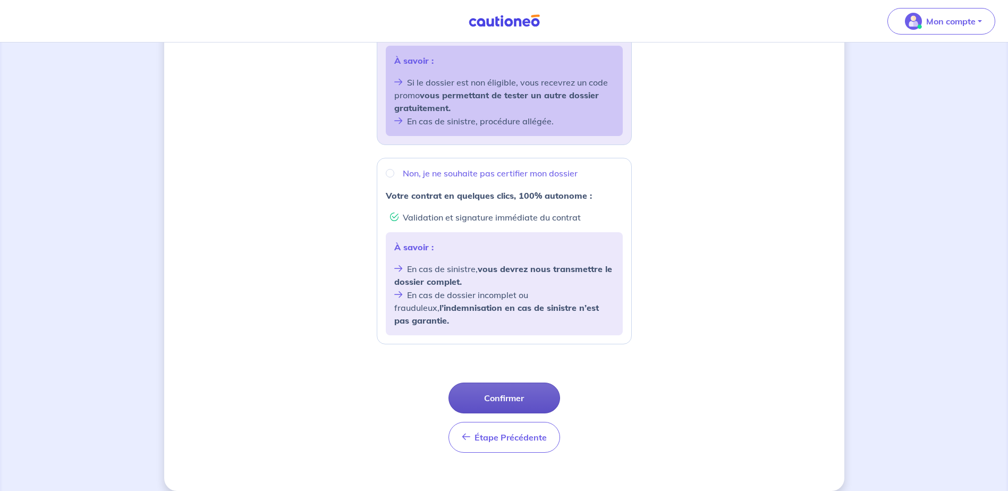
click at [479, 384] on button "Confirmer" at bounding box center [504, 397] width 112 height 31
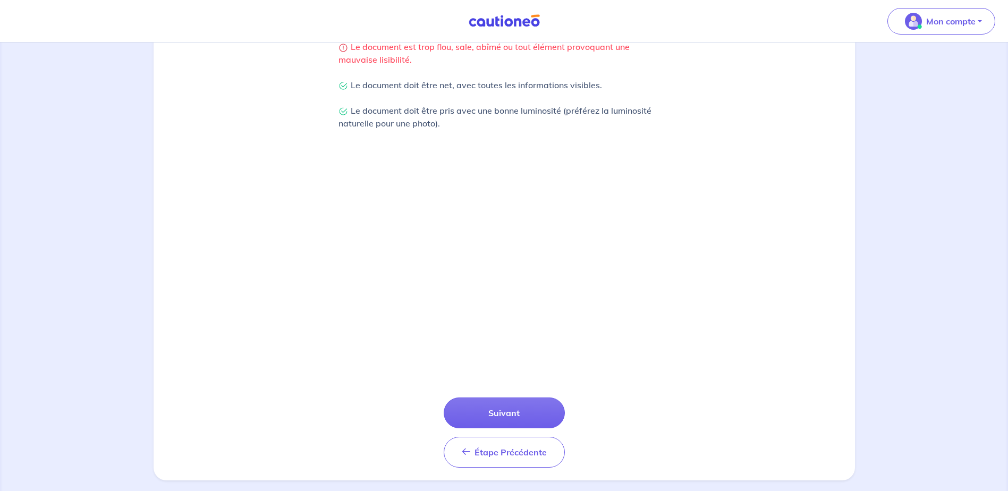
scroll to position [270, 0]
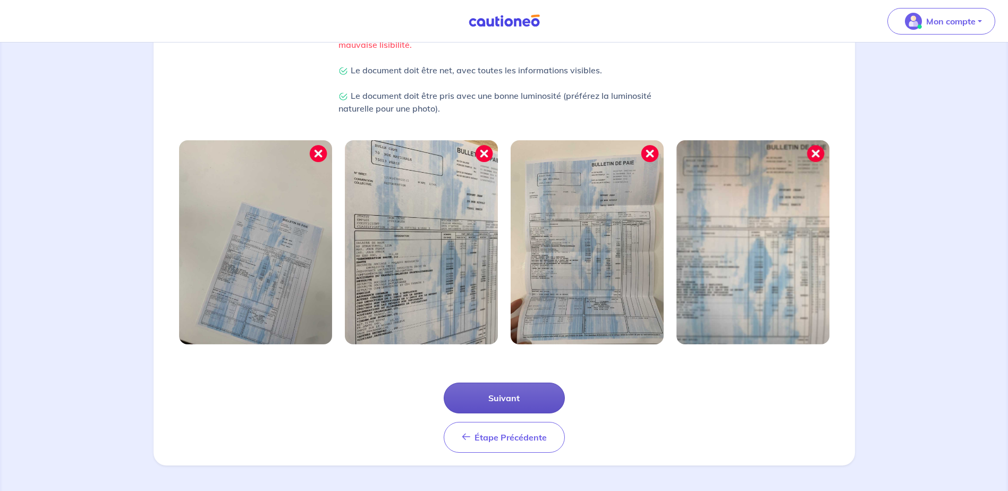
click at [496, 394] on button "Suivant" at bounding box center [504, 397] width 121 height 31
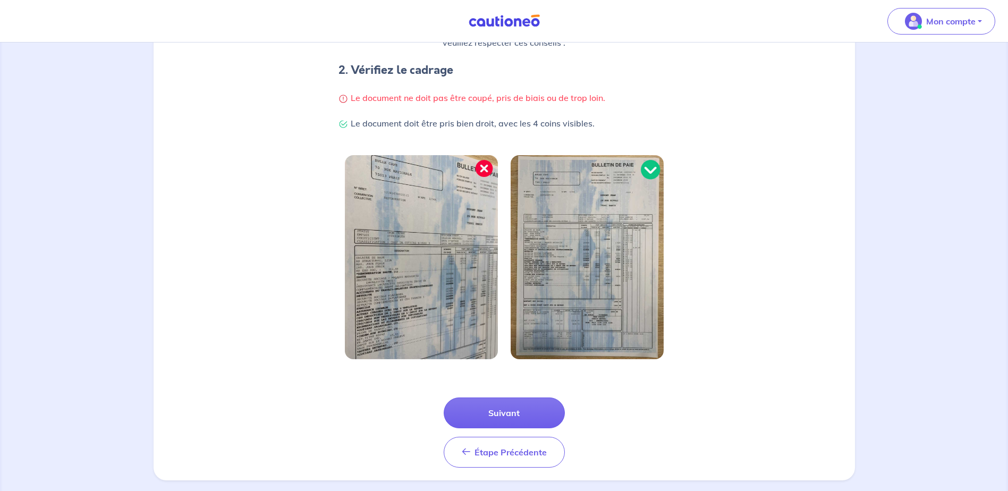
scroll to position [212, 0]
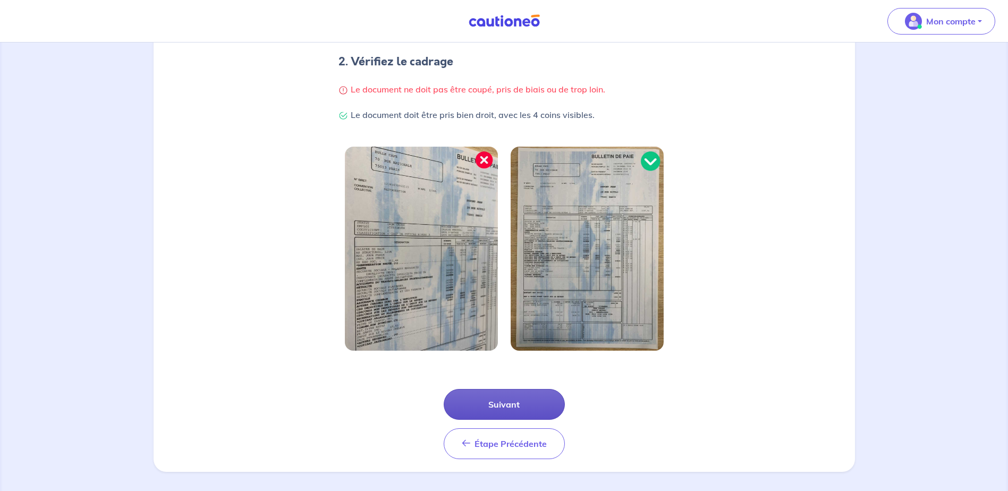
click at [492, 399] on button "Suivant" at bounding box center [504, 404] width 121 height 31
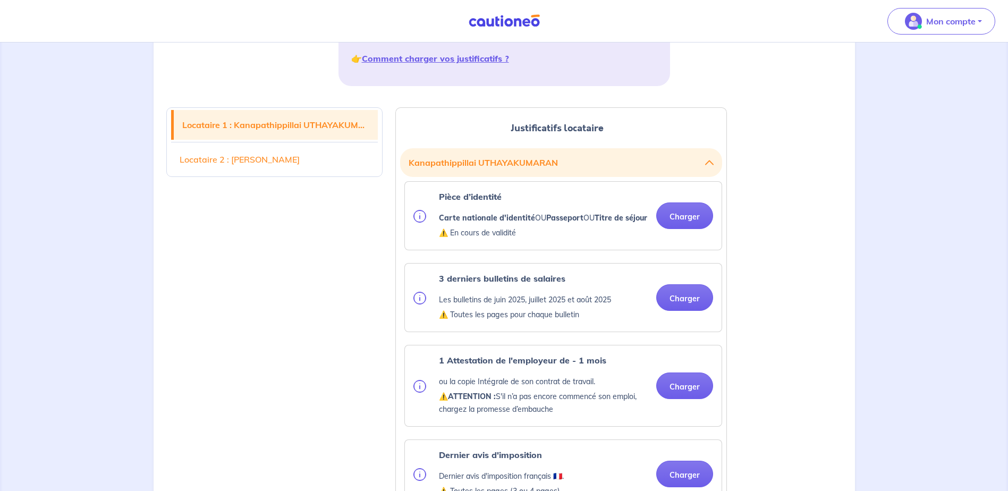
scroll to position [212, 0]
click at [686, 218] on button "Charger" at bounding box center [684, 214] width 57 height 27
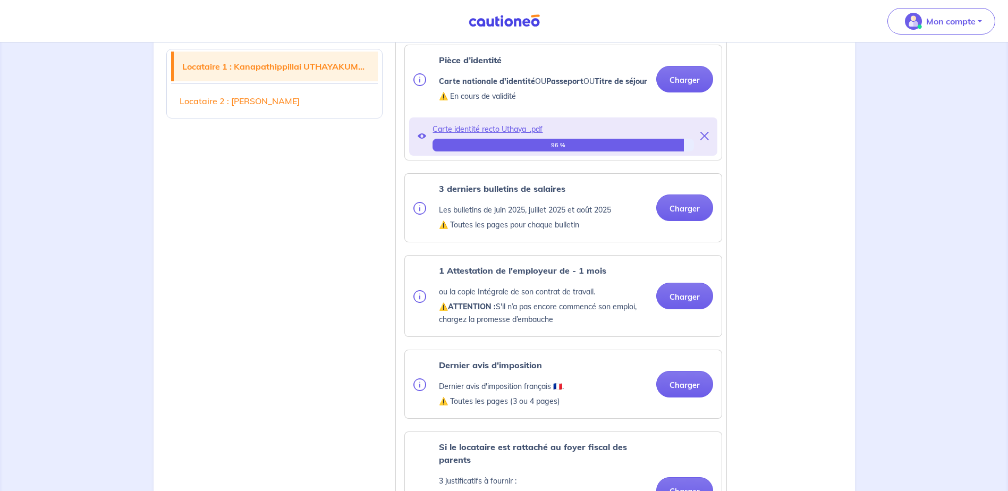
scroll to position [372, 0]
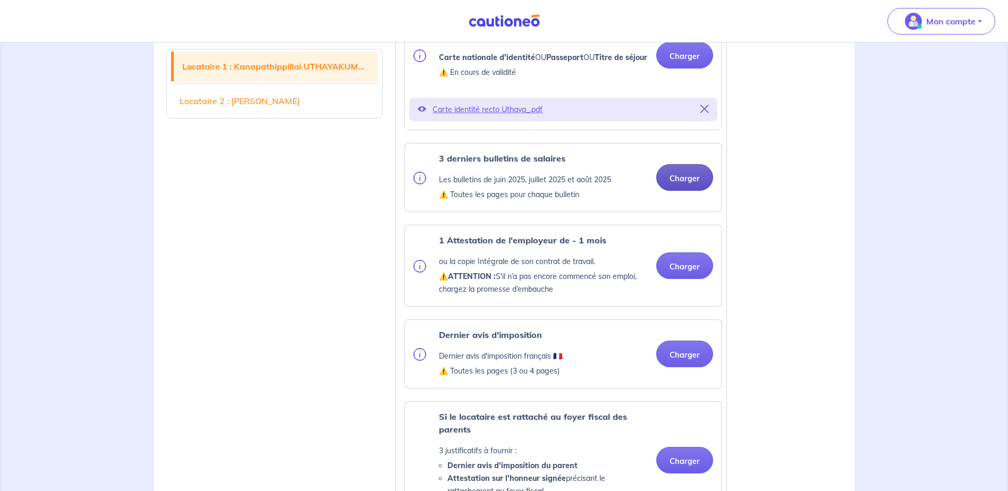
click at [690, 191] on button "Charger" at bounding box center [684, 177] width 57 height 27
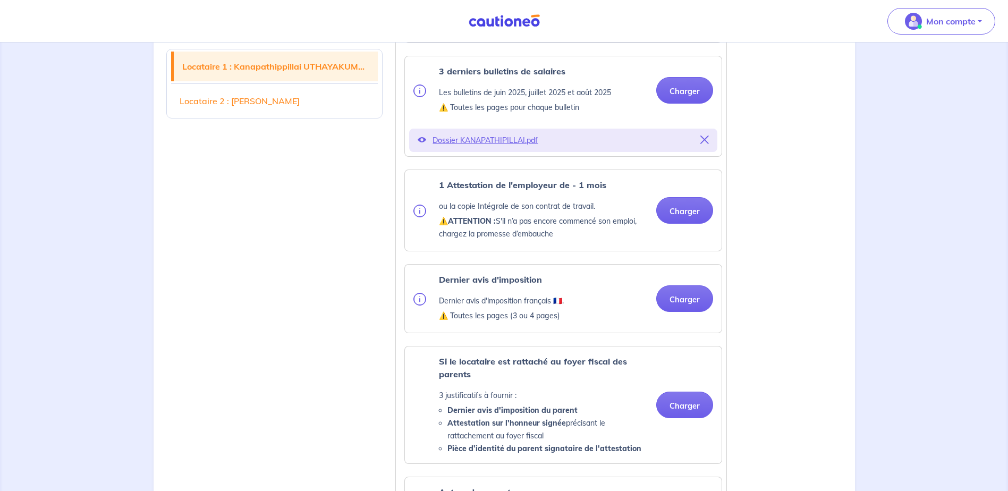
scroll to position [478, 0]
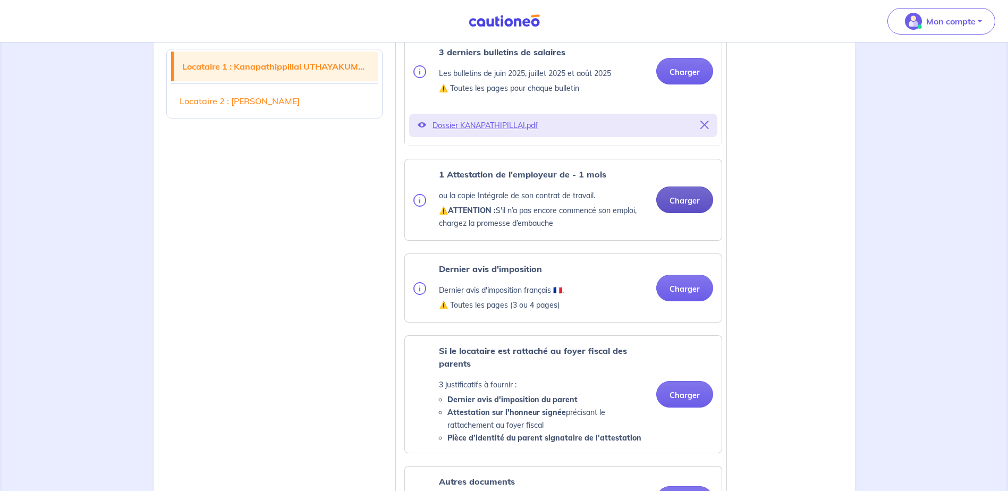
click at [687, 211] on button "Charger" at bounding box center [684, 199] width 57 height 27
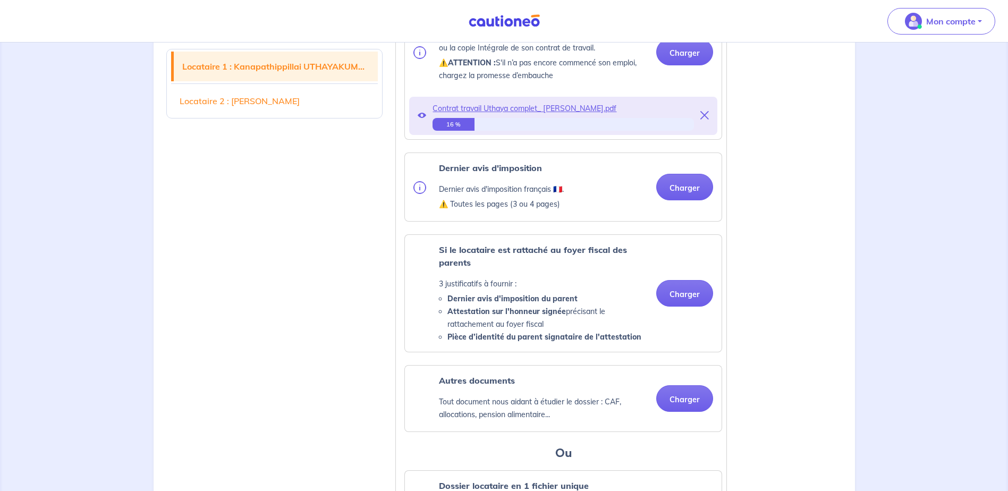
scroll to position [637, 0]
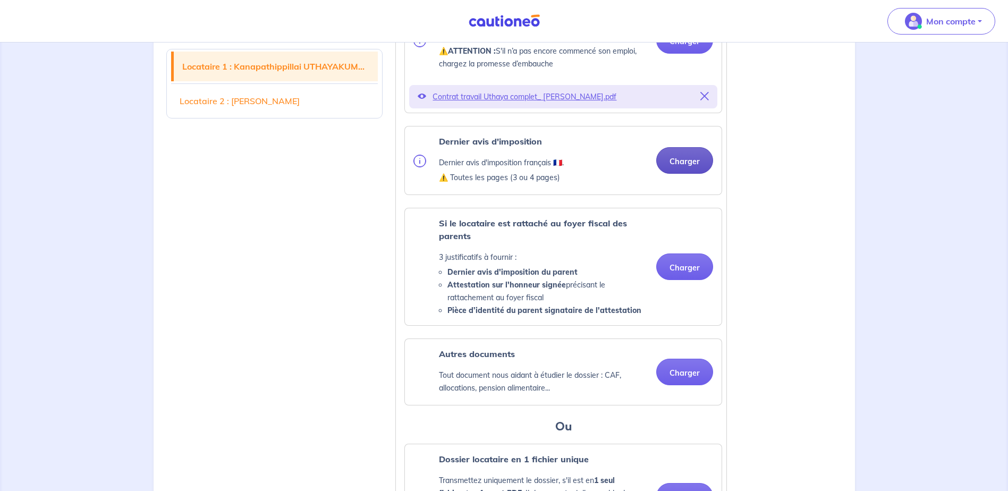
click at [682, 170] on button "Charger" at bounding box center [684, 160] width 57 height 27
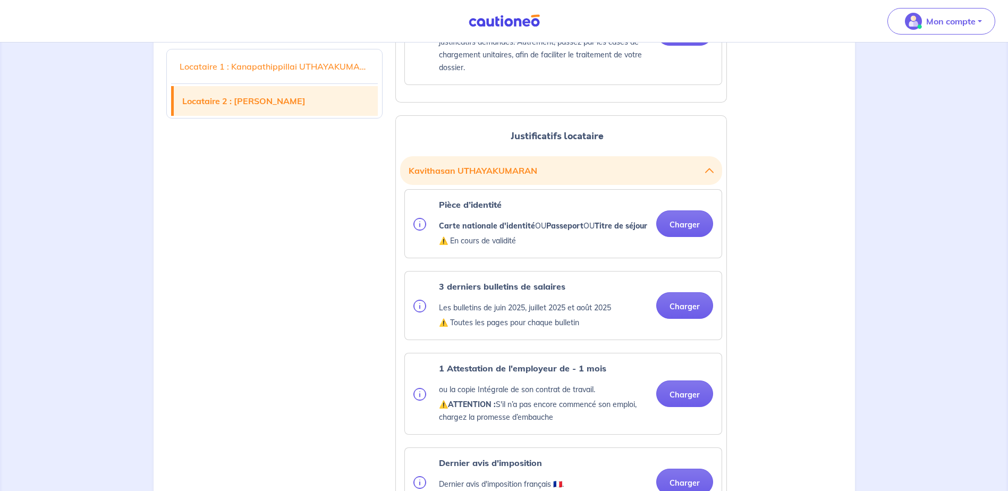
scroll to position [1169, 0]
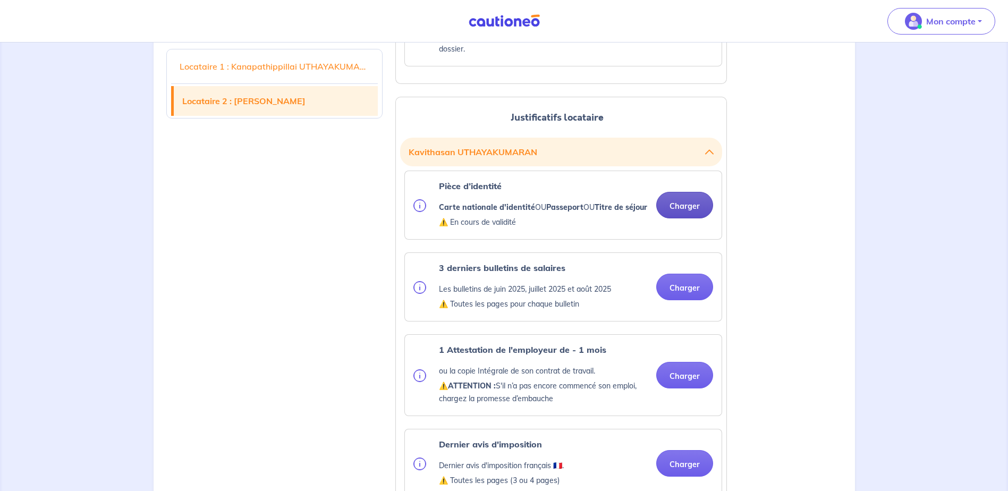
click at [678, 218] on button "Charger" at bounding box center [684, 205] width 57 height 27
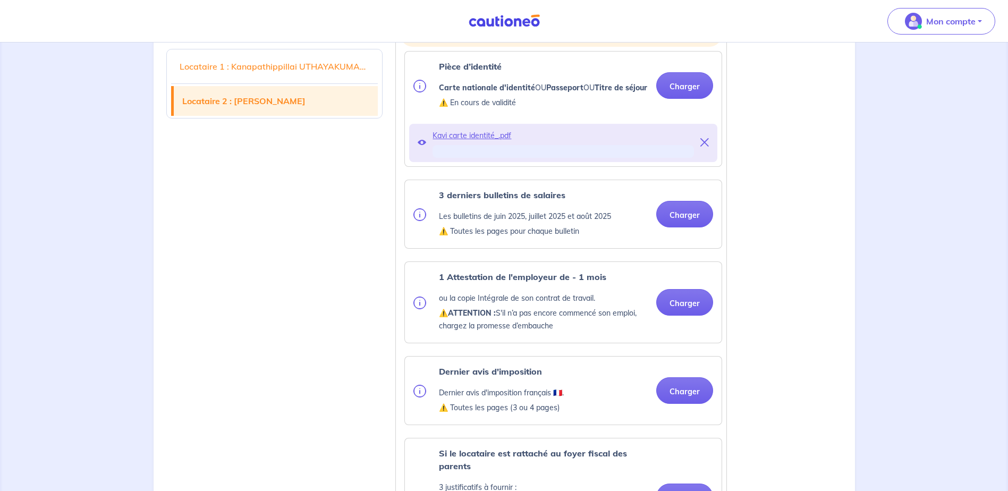
scroll to position [1328, 0]
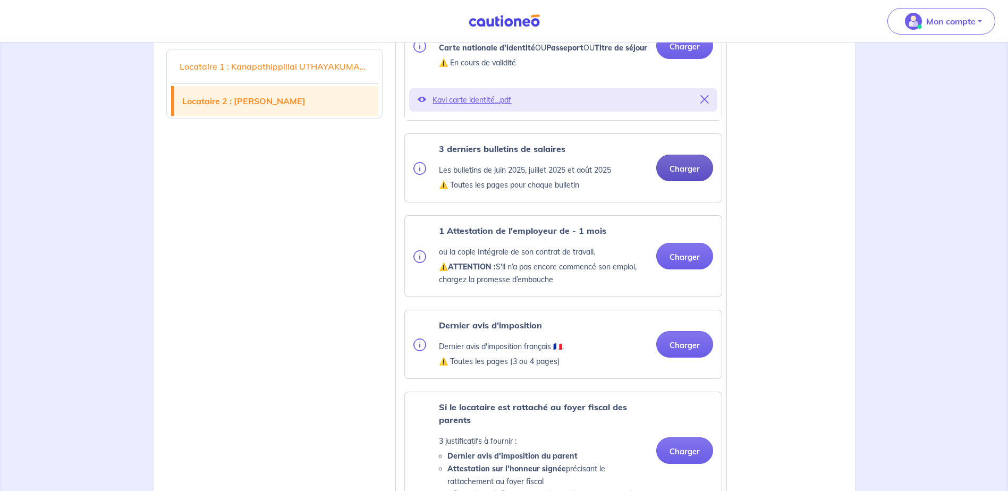
click at [695, 181] on button "Charger" at bounding box center [684, 168] width 57 height 27
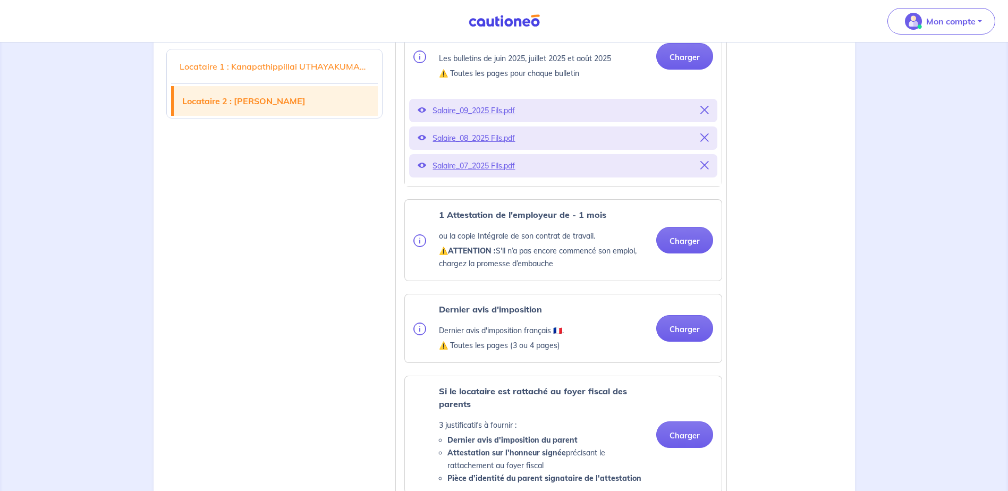
scroll to position [1541, 0]
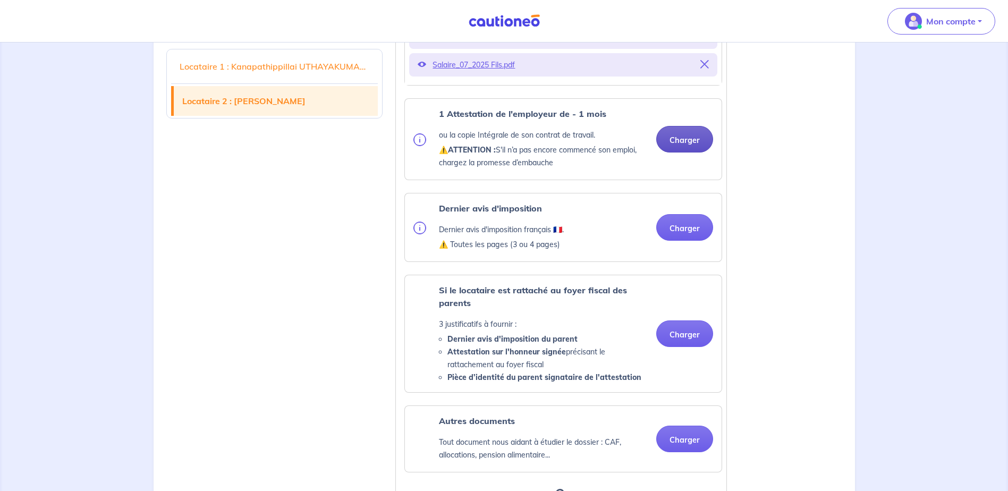
click at [687, 152] on button "Charger" at bounding box center [684, 139] width 57 height 27
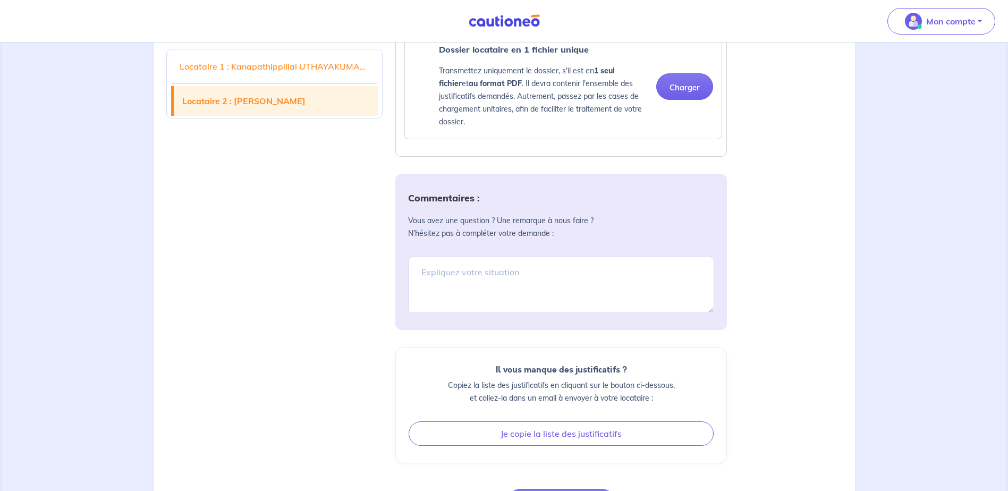
scroll to position [2072, 0]
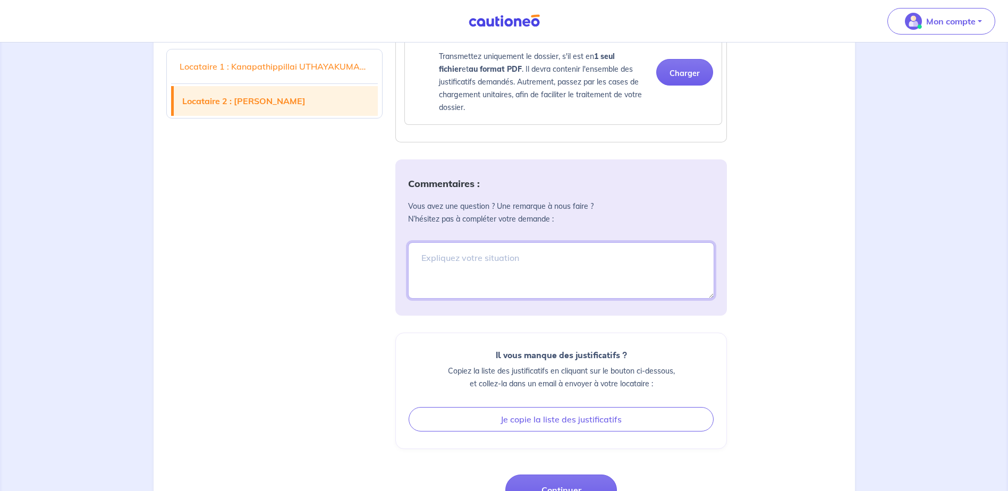
click at [591, 299] on textarea at bounding box center [561, 270] width 306 height 56
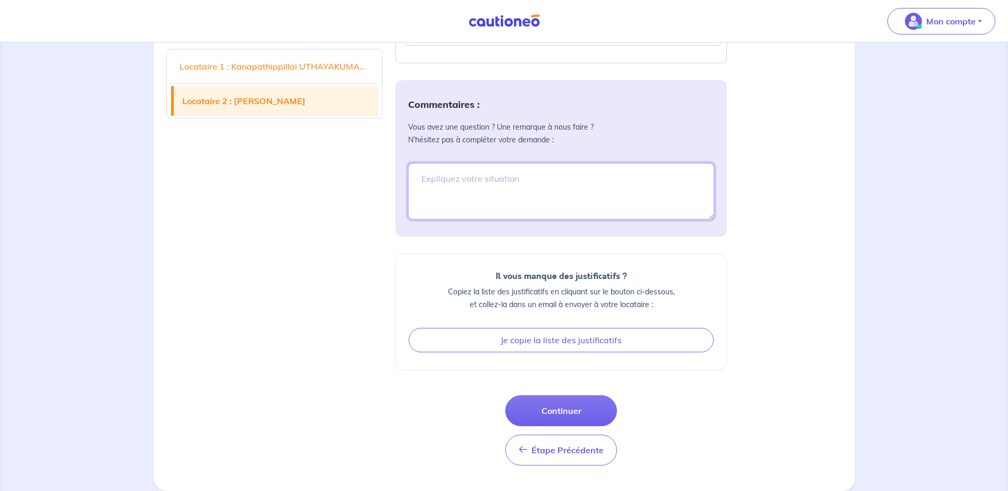
scroll to position [2176, 0]
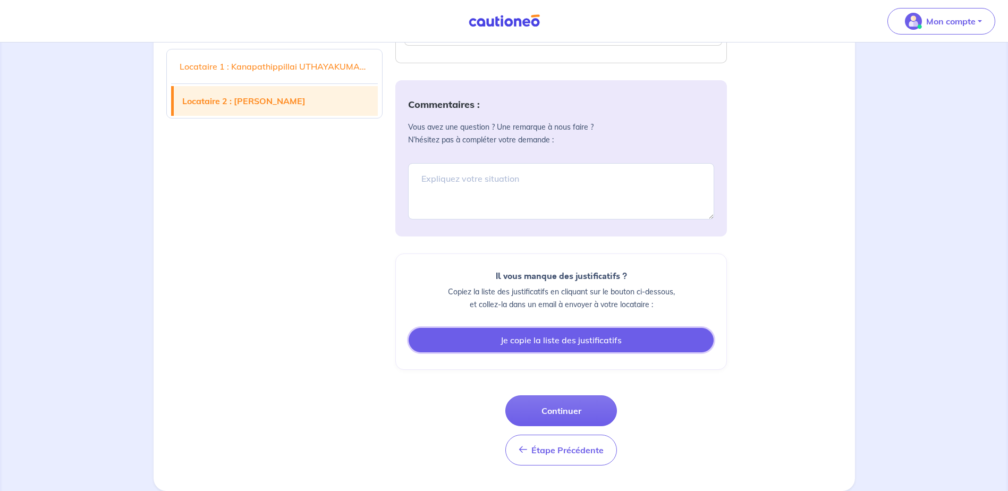
click at [576, 339] on button "Je copie la liste des justificatifs" at bounding box center [561, 340] width 305 height 24
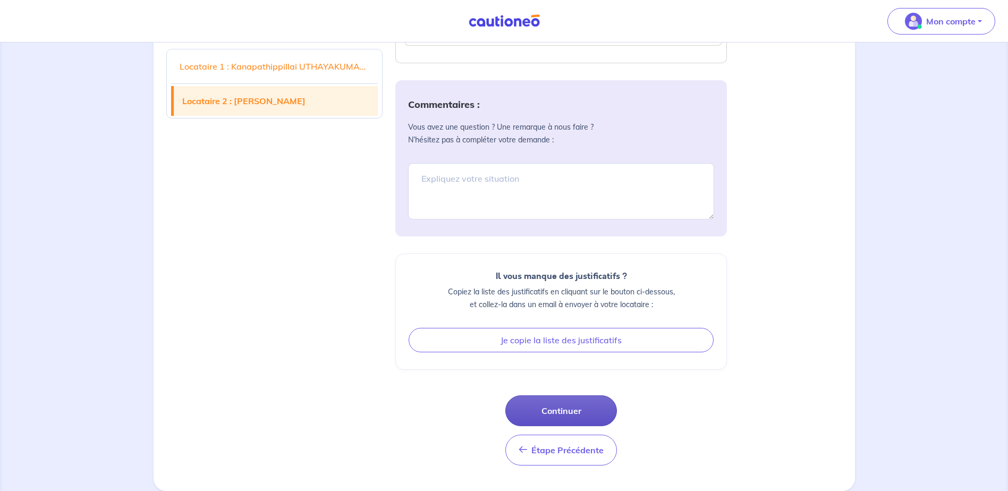
click at [567, 410] on button "Continuer" at bounding box center [561, 410] width 112 height 31
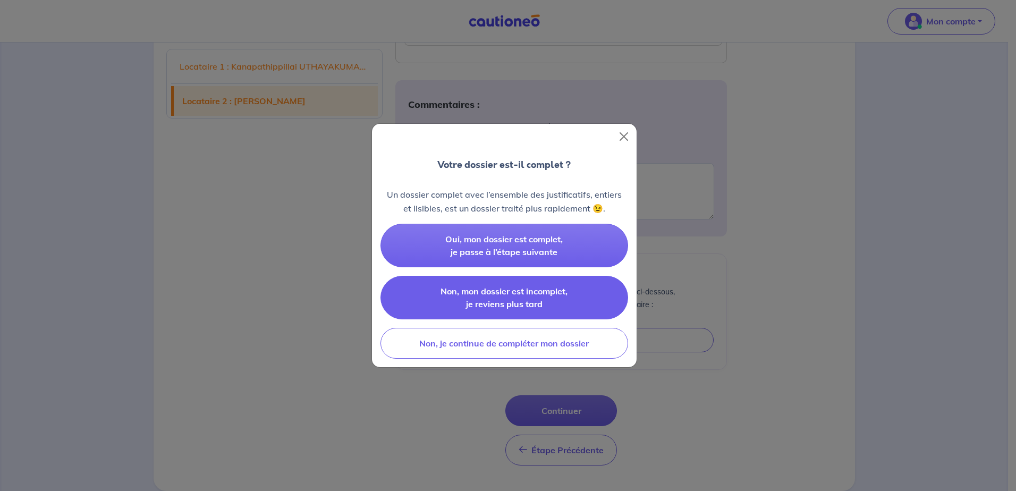
click at [524, 296] on span "Non, mon dossier est incomplet, je reviens plus tard" at bounding box center [503, 297] width 127 height 23
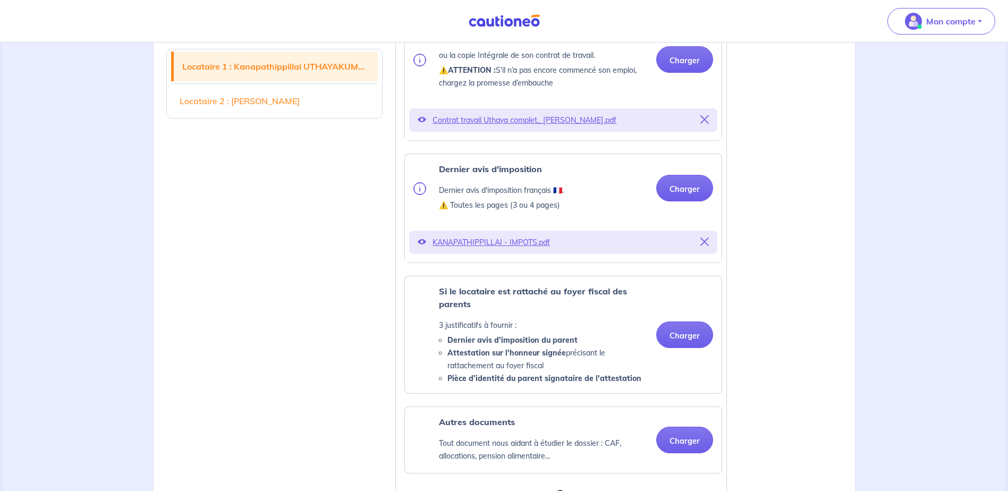
scroll to position [636, 0]
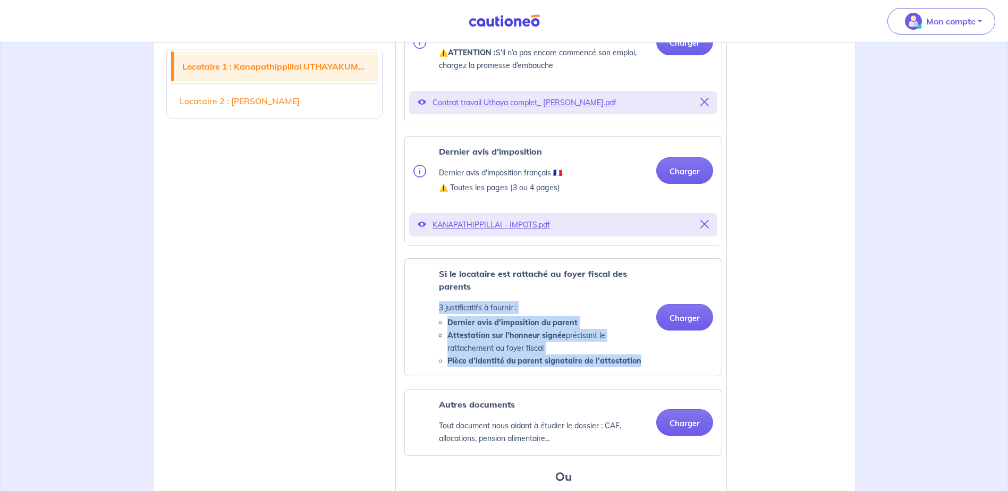
drag, startPoint x: 439, startPoint y: 320, endPoint x: 647, endPoint y: 377, distance: 215.3
click at [647, 367] on div "Si le locataire est rattaché au foyer fiscal des parents 3 justificatifs à four…" at bounding box center [543, 317] width 209 height 100
drag, startPoint x: 647, startPoint y: 377, endPoint x: 576, endPoint y: 312, distance: 95.5
click at [576, 312] on div "Si le locataire est rattaché au foyer fiscal des parents 3 justificatifs à four…" at bounding box center [543, 317] width 209 height 100
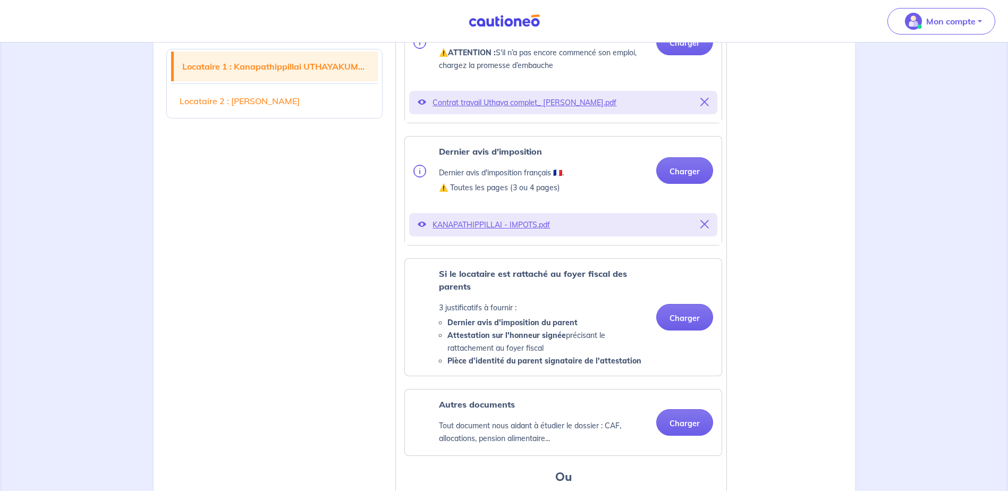
click at [441, 286] on strong "Si le locataire est rattaché au foyer fiscal des parents" at bounding box center [533, 279] width 188 height 23
drag, startPoint x: 441, startPoint y: 286, endPoint x: 486, endPoint y: 302, distance: 48.1
click at [486, 293] on p "Si le locataire est rattaché au foyer fiscal des parents" at bounding box center [543, 279] width 209 height 25
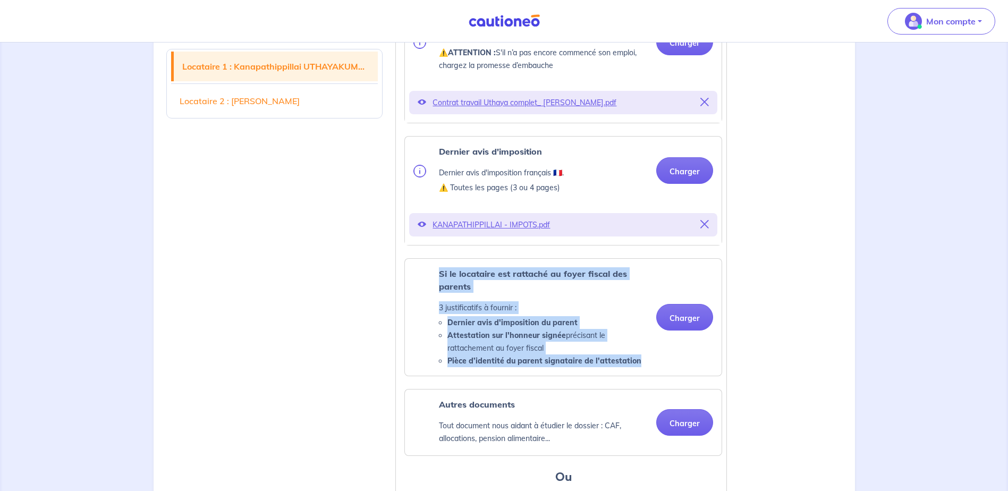
drag, startPoint x: 440, startPoint y: 286, endPoint x: 642, endPoint y: 377, distance: 221.1
click at [642, 367] on div "Si le locataire est rattaché au foyer fiscal des parents 3 justificatifs à four…" at bounding box center [543, 317] width 209 height 100
copy div "Si le locataire est rattaché au foyer fiscal des parents 3 justificatifs à four…"
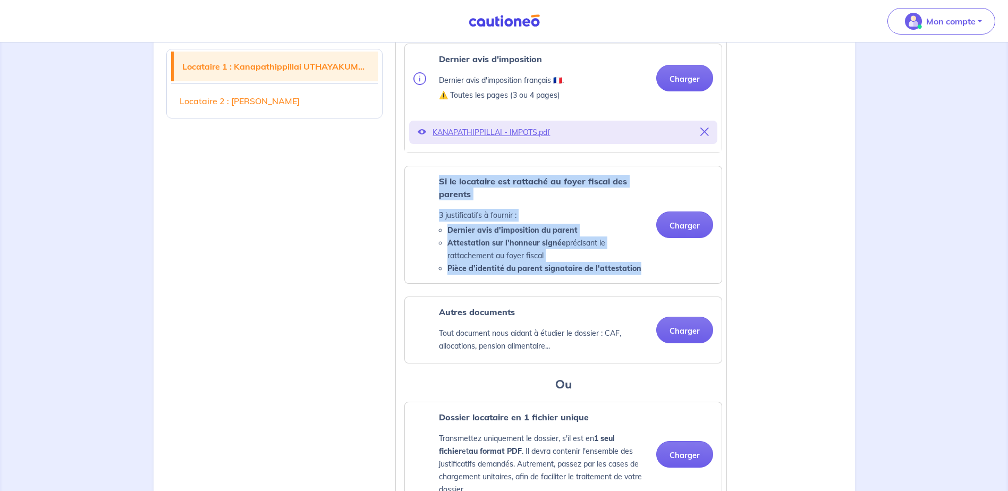
scroll to position [742, 0]
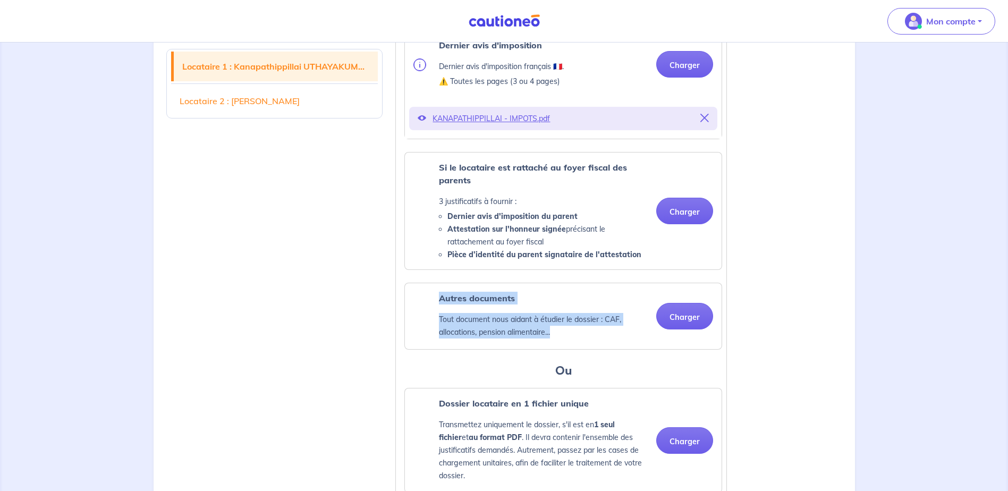
drag, startPoint x: 440, startPoint y: 309, endPoint x: 563, endPoint y: 344, distance: 127.6
click at [563, 341] on div "Autres documents Tout document nous aidant à étudier le dossier : CAF, allocati…" at bounding box center [543, 316] width 209 height 49
drag, startPoint x: 563, startPoint y: 344, endPoint x: 534, endPoint y: 331, distance: 30.7
copy div "Autres documents Tout document nous aidant à étudier le dossier : CAF, allocati…"
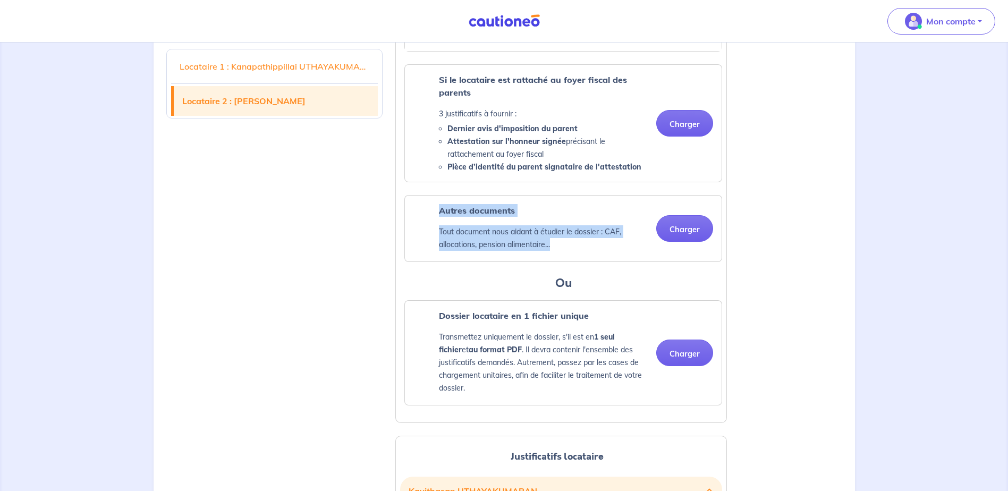
scroll to position [848, 0]
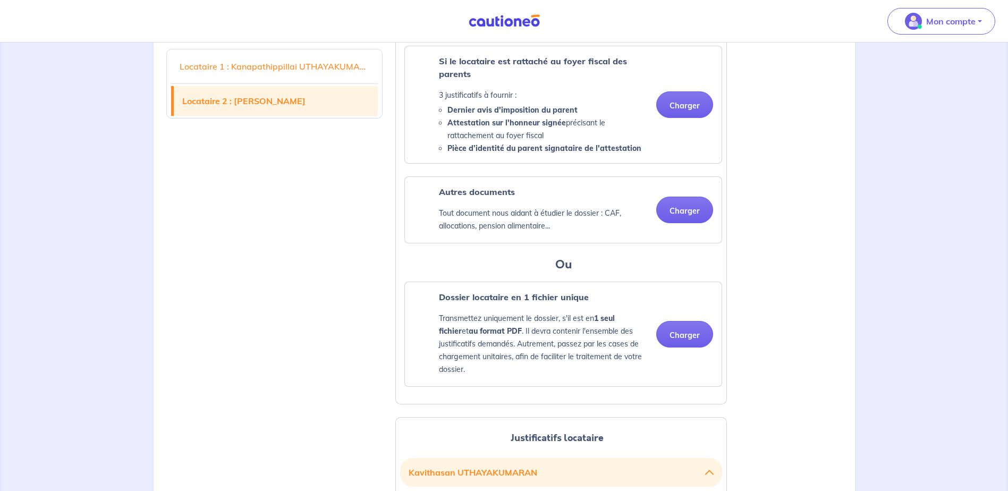
click at [675, 273] on h3 "Ou" at bounding box center [563, 264] width 318 height 17
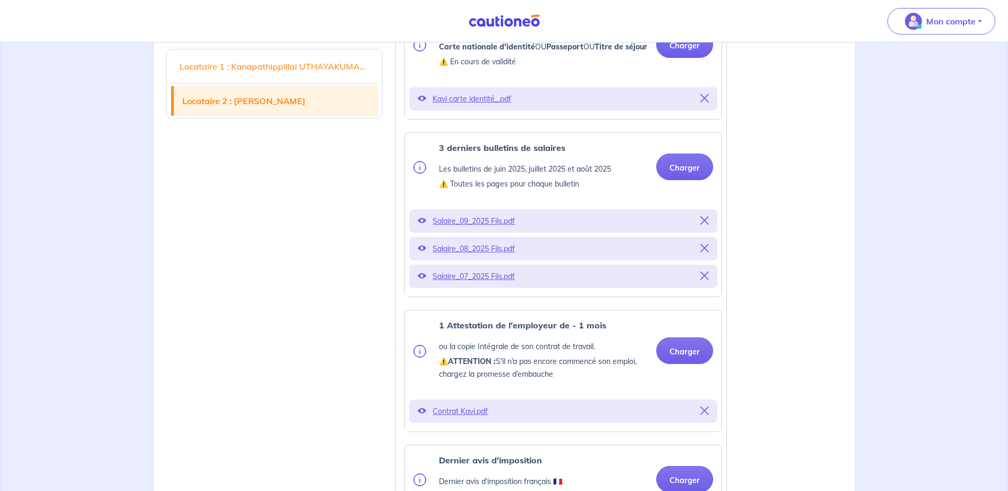
scroll to position [1326, 0]
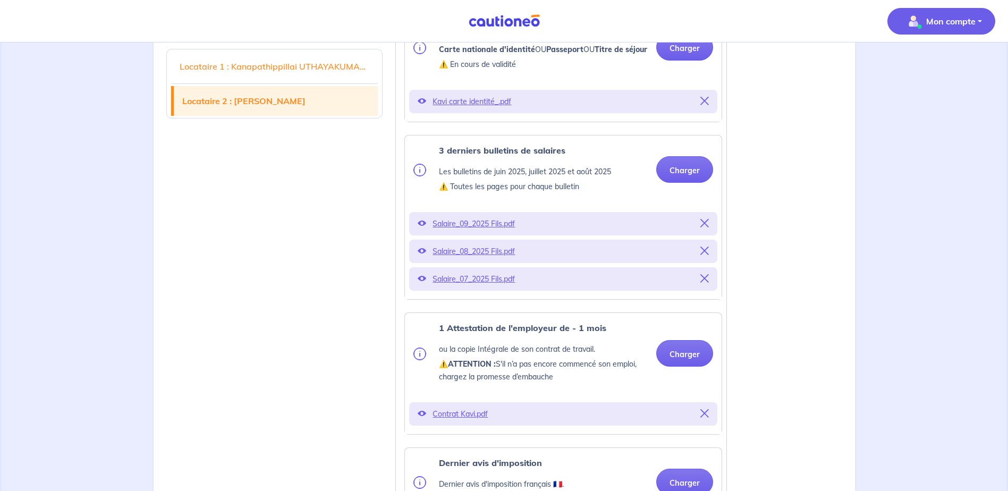
click at [937, 23] on p "Mon compte" at bounding box center [950, 21] width 49 height 13
click at [934, 68] on link "Mes informations" at bounding box center [931, 65] width 86 height 17
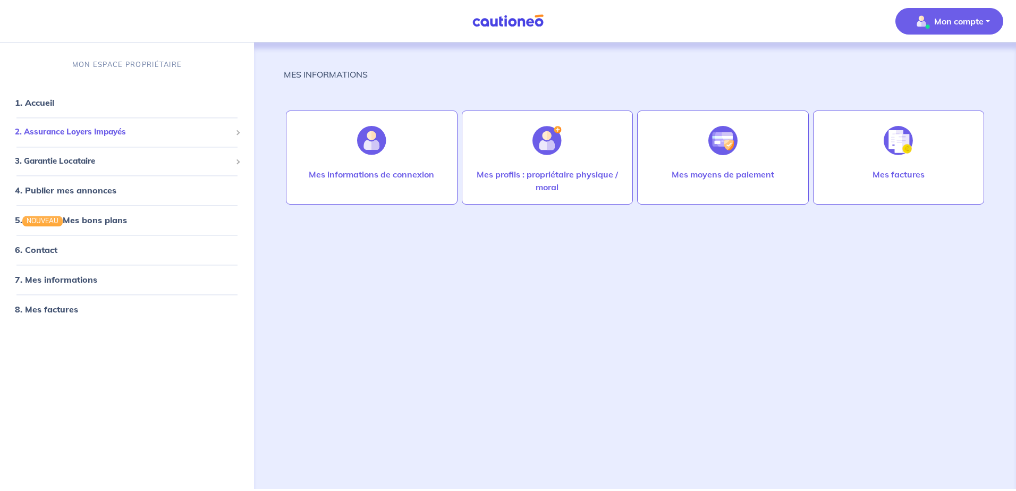
click at [101, 133] on span "2. Assurance Loyers Impayés" at bounding box center [123, 132] width 216 height 12
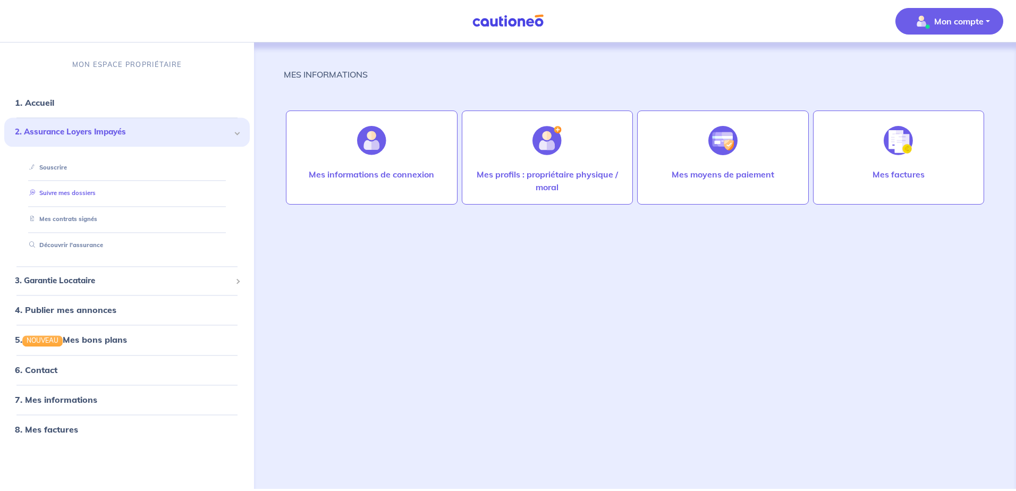
click at [88, 193] on link "Suivre mes dossiers" at bounding box center [60, 193] width 71 height 7
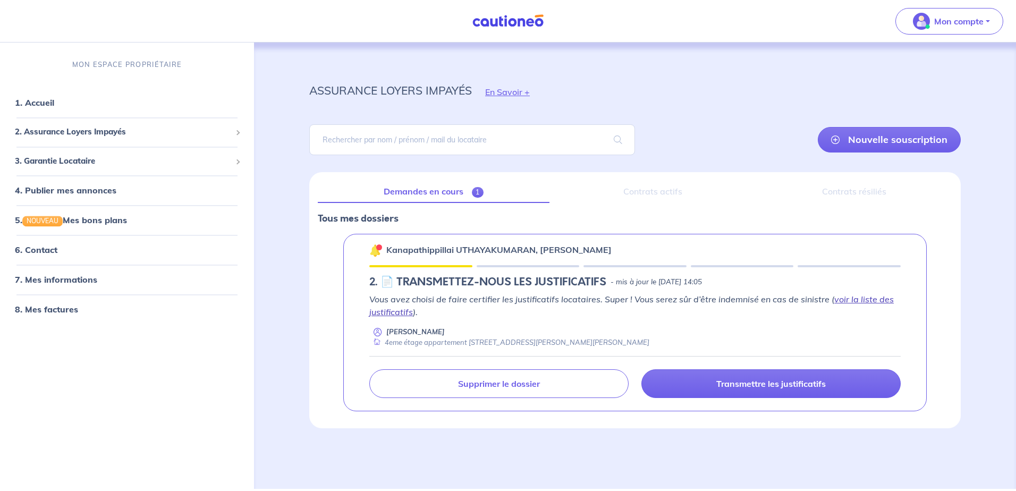
click at [872, 297] on link "voir la liste des justificatifs" at bounding box center [631, 305] width 524 height 23
